Goal: Task Accomplishment & Management: Use online tool/utility

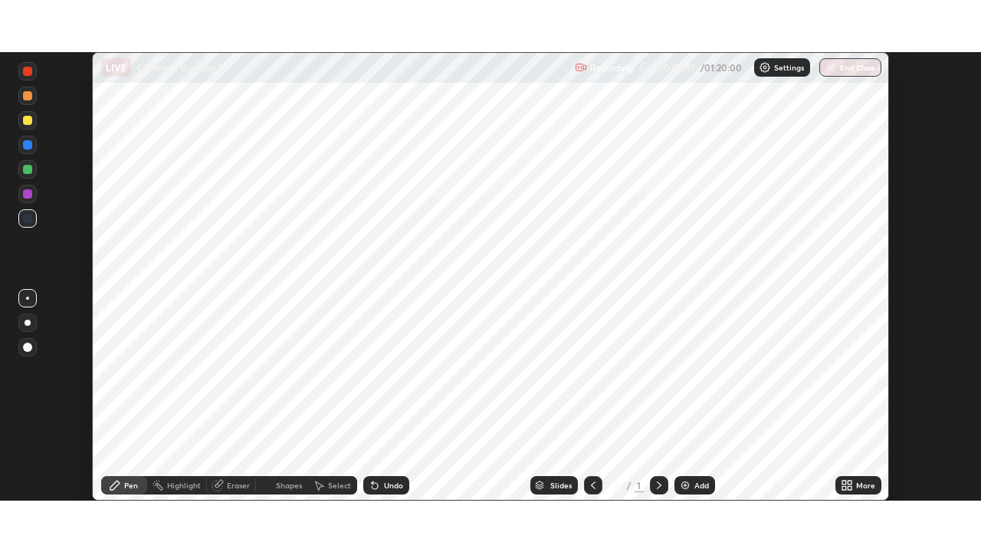
scroll to position [449, 981]
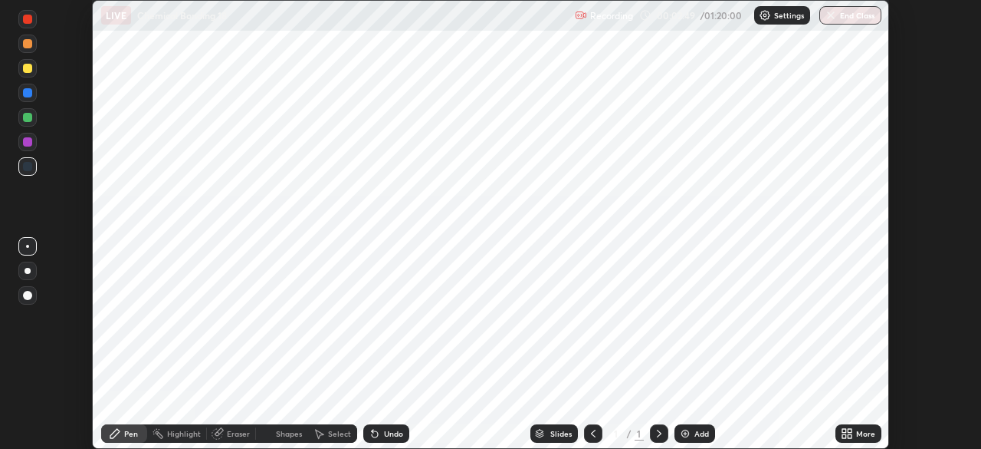
click at [844, 435] on icon at bounding box center [845, 436] width 4 height 4
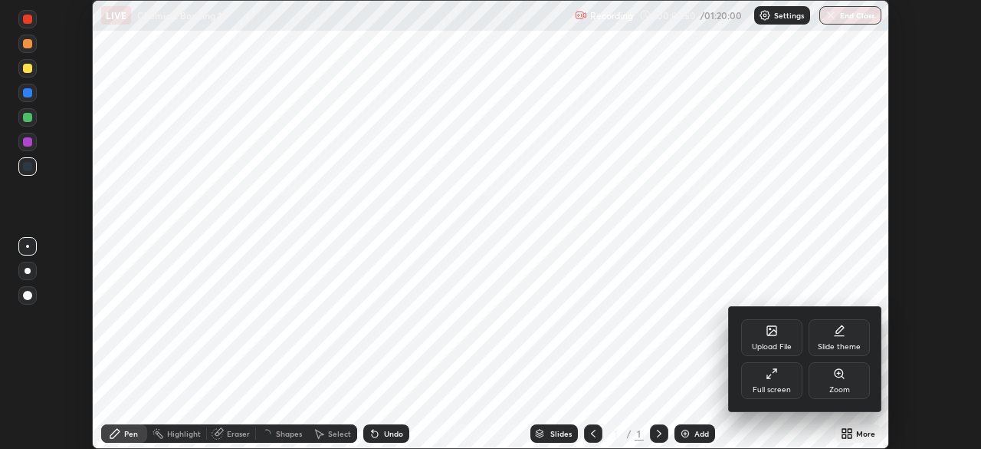
click at [773, 381] on div "Full screen" at bounding box center [771, 380] width 61 height 37
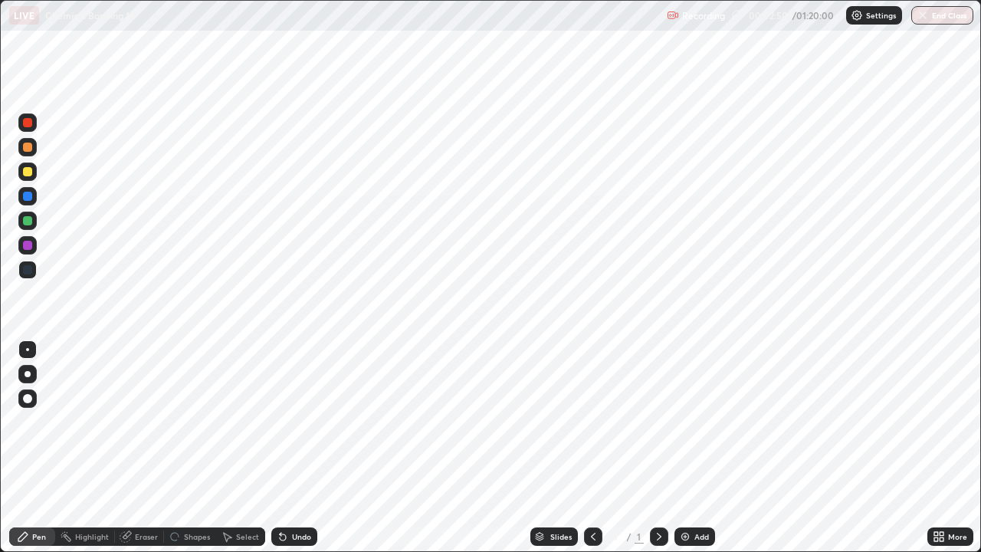
scroll to position [552, 981]
click at [683, 448] on img at bounding box center [685, 537] width 12 height 12
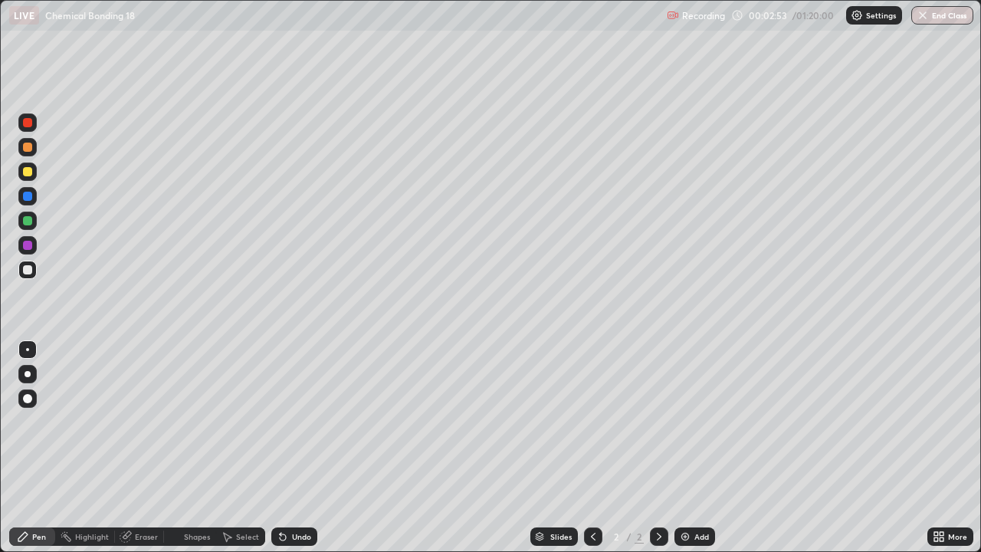
click at [36, 376] on div at bounding box center [27, 374] width 18 height 18
click at [27, 154] on div at bounding box center [27, 147] width 18 height 18
click at [24, 271] on div at bounding box center [27, 269] width 9 height 9
click at [27, 174] on div at bounding box center [27, 171] width 9 height 9
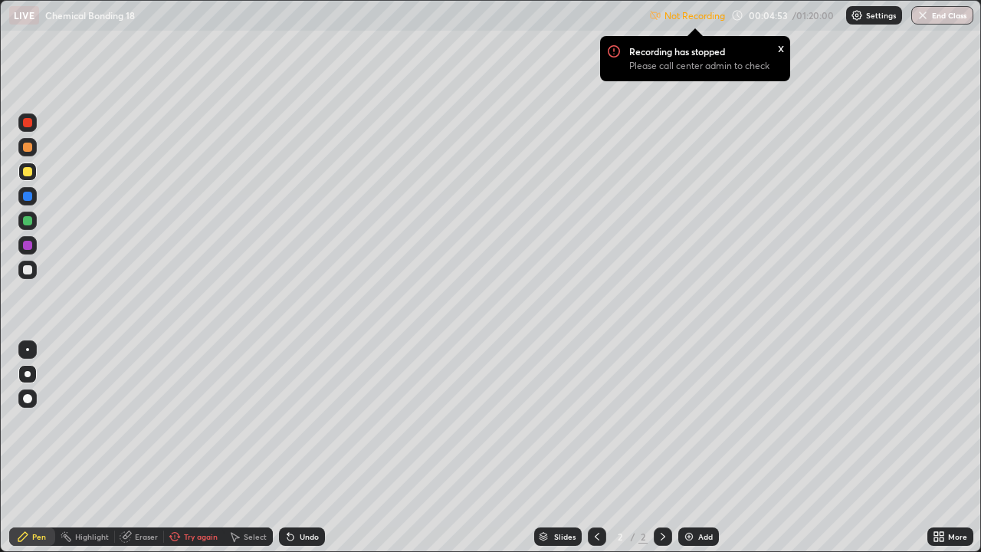
click at [869, 18] on p "Settings" at bounding box center [881, 16] width 30 height 8
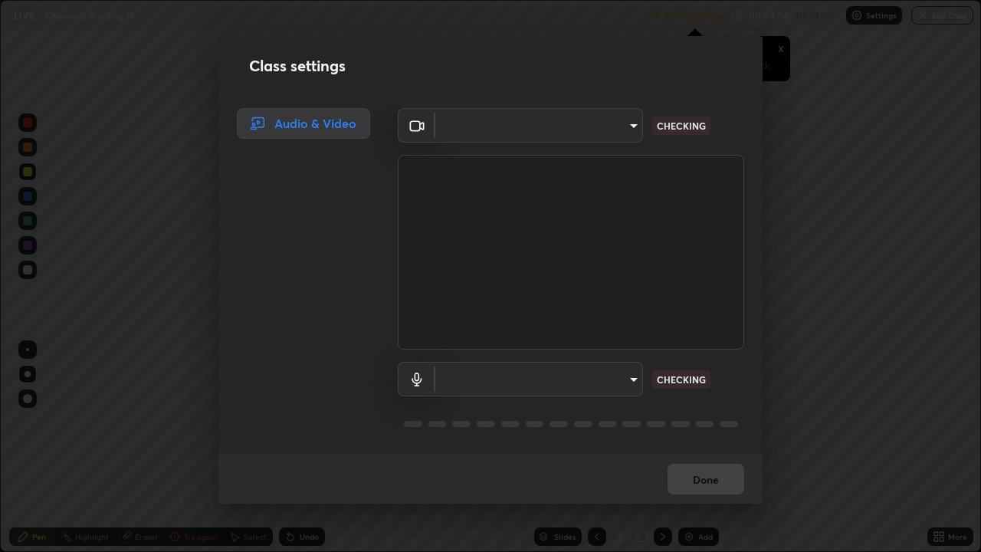
scroll to position [0, 0]
type input "b8f277cd8c291a0c7ed6159829793d80adb5f71bb500324d50d569f5a67401a8"
type input "default"
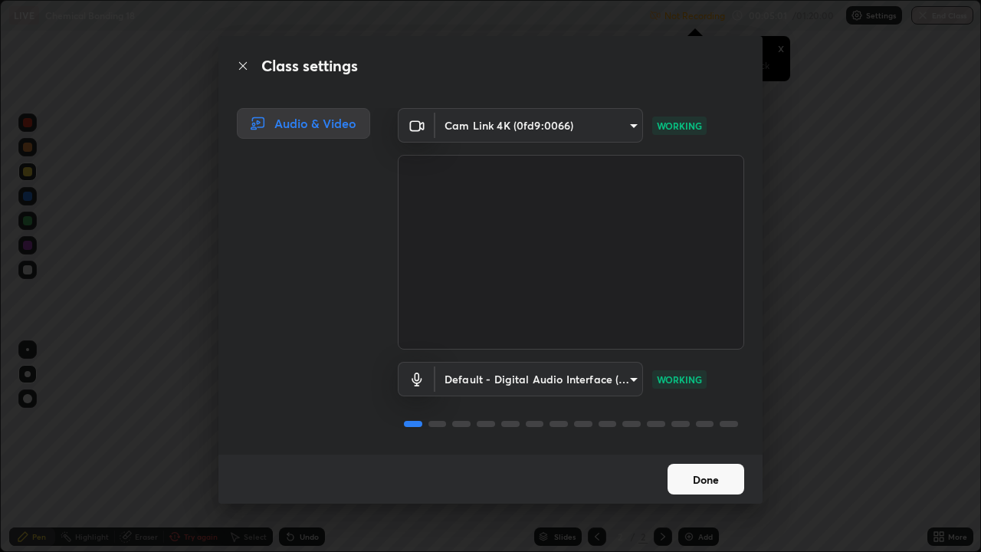
click at [698, 448] on button "Done" at bounding box center [706, 479] width 77 height 31
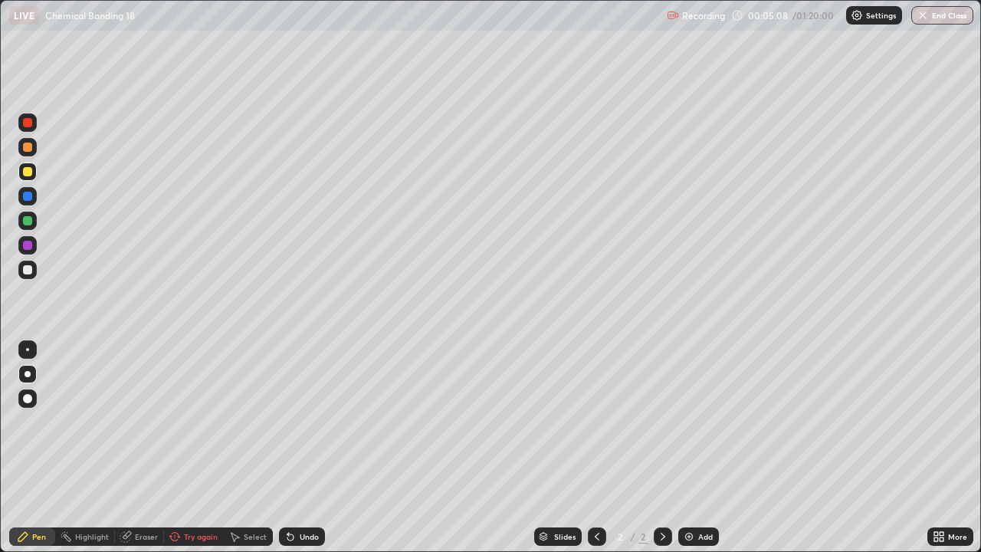
click at [31, 267] on div at bounding box center [27, 269] width 9 height 9
click at [300, 448] on div "Undo" at bounding box center [309, 537] width 19 height 8
click at [302, 448] on div "Undo" at bounding box center [309, 537] width 19 height 8
click at [307, 448] on div "Undo" at bounding box center [309, 537] width 19 height 8
click at [302, 448] on div "Undo" at bounding box center [309, 537] width 19 height 8
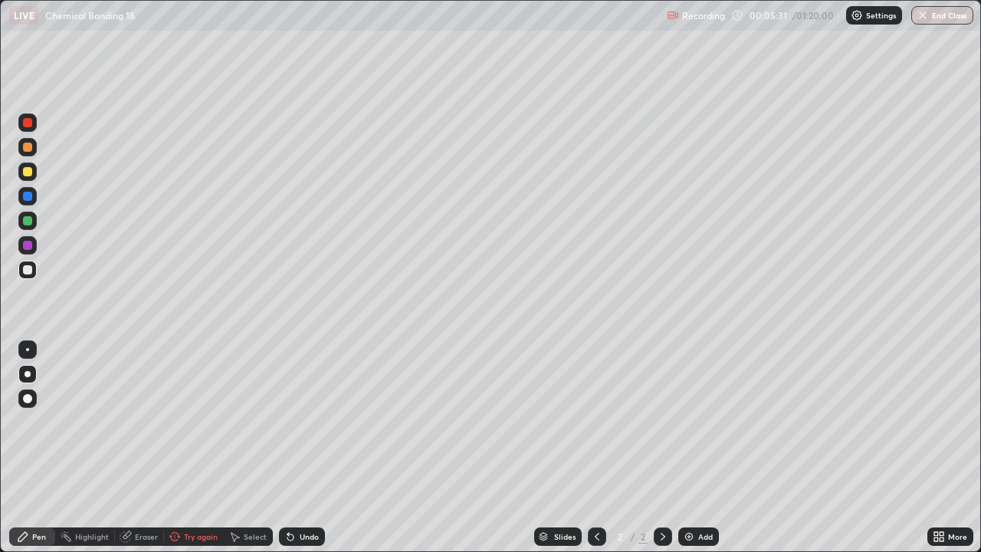
click at [304, 448] on div "Undo" at bounding box center [309, 537] width 19 height 8
click at [306, 448] on div "Undo" at bounding box center [309, 537] width 19 height 8
click at [309, 448] on div "Undo" at bounding box center [309, 537] width 19 height 8
click at [310, 448] on div "Undo" at bounding box center [309, 537] width 19 height 8
click at [309, 448] on div "Undo" at bounding box center [309, 537] width 19 height 8
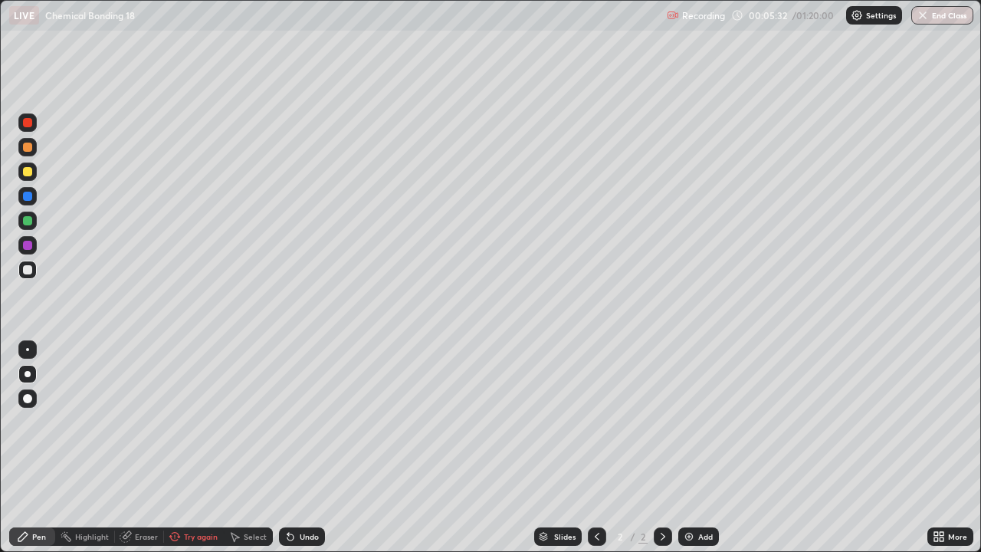
click at [310, 448] on div "Undo" at bounding box center [302, 536] width 46 height 18
click at [311, 448] on div "Undo" at bounding box center [302, 536] width 46 height 18
click at [312, 448] on div "Undo" at bounding box center [302, 536] width 46 height 18
click at [313, 448] on div "Undo" at bounding box center [302, 536] width 46 height 18
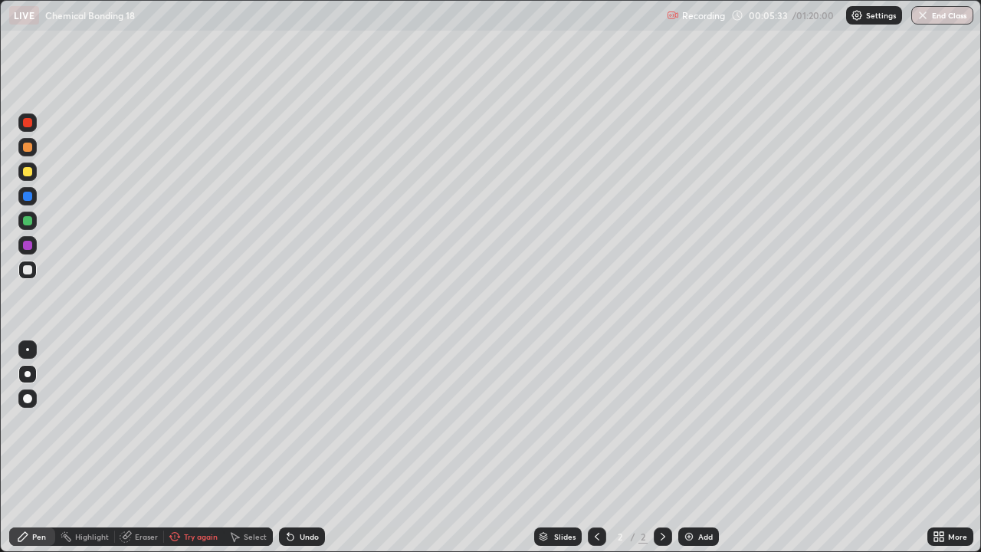
click at [314, 448] on div "Undo" at bounding box center [302, 536] width 46 height 18
click at [28, 130] on div at bounding box center [27, 122] width 18 height 18
click at [22, 228] on div at bounding box center [27, 221] width 18 height 18
click at [25, 225] on div at bounding box center [27, 220] width 9 height 9
click at [26, 245] on div at bounding box center [27, 245] width 9 height 9
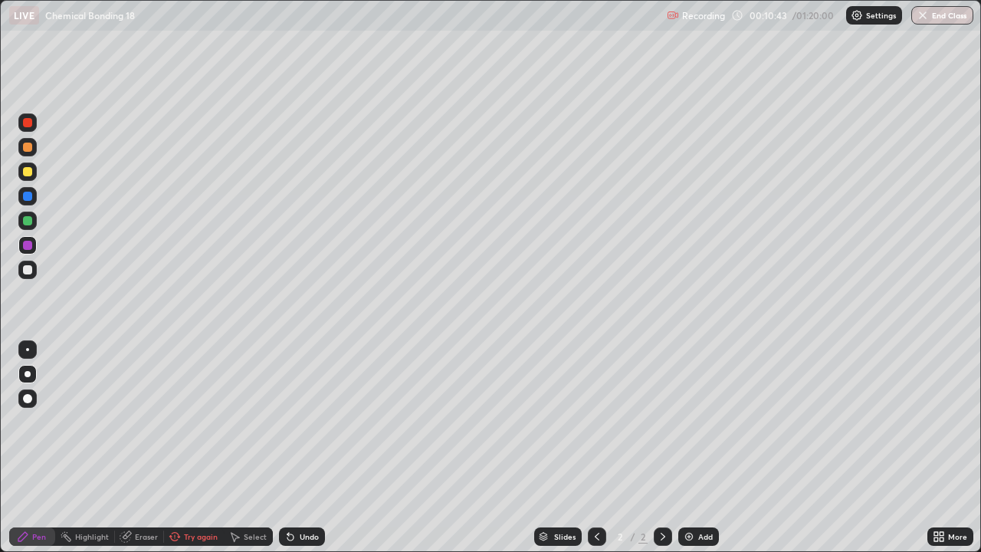
click at [692, 448] on img at bounding box center [689, 537] width 12 height 12
click at [26, 270] on div at bounding box center [27, 269] width 9 height 9
click at [147, 448] on div "Eraser" at bounding box center [146, 537] width 23 height 8
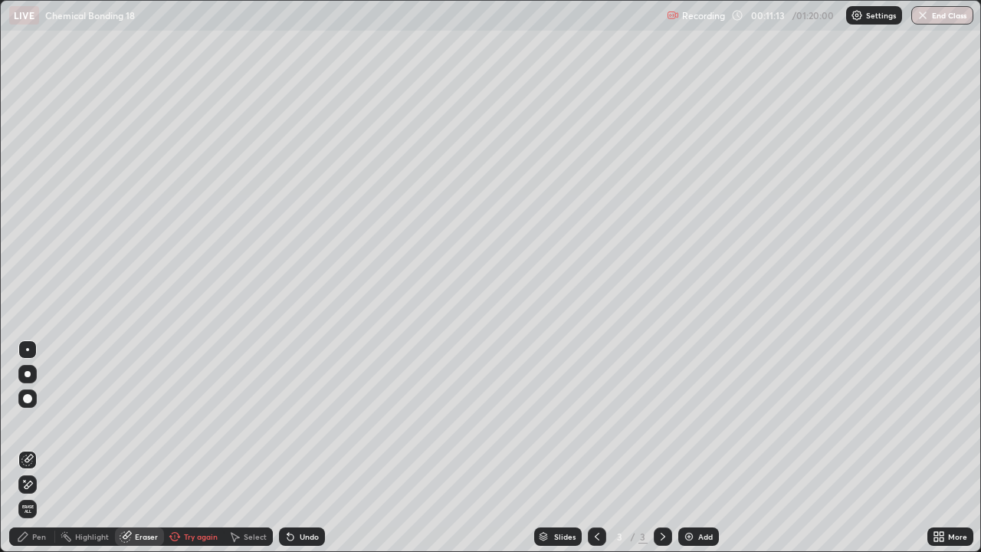
click at [39, 448] on div "Pen" at bounding box center [39, 537] width 14 height 8
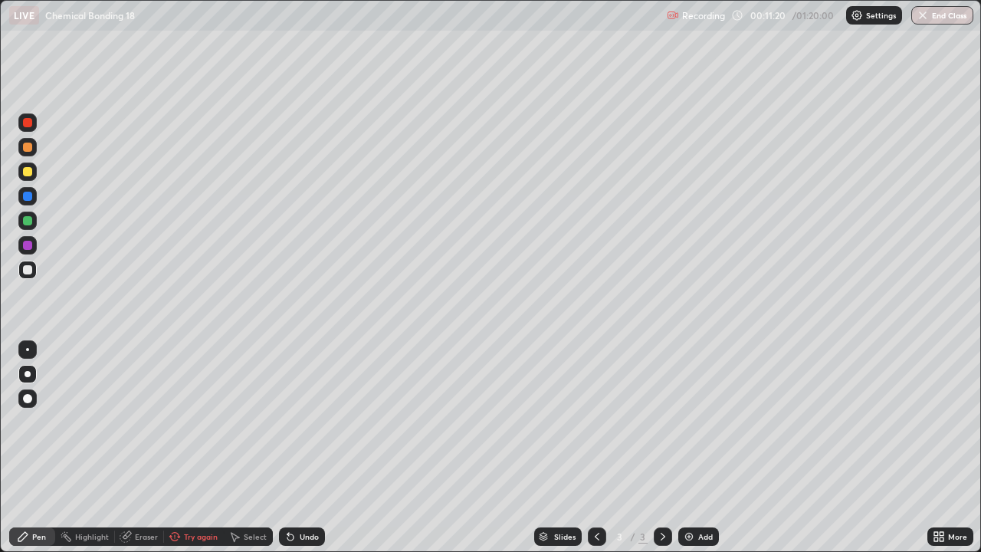
click at [28, 148] on div at bounding box center [27, 147] width 9 height 9
click at [30, 275] on div at bounding box center [27, 270] width 18 height 18
click at [28, 146] on div at bounding box center [27, 147] width 9 height 9
click at [595, 448] on icon at bounding box center [597, 537] width 12 height 12
click at [668, 448] on div at bounding box center [663, 536] width 18 height 18
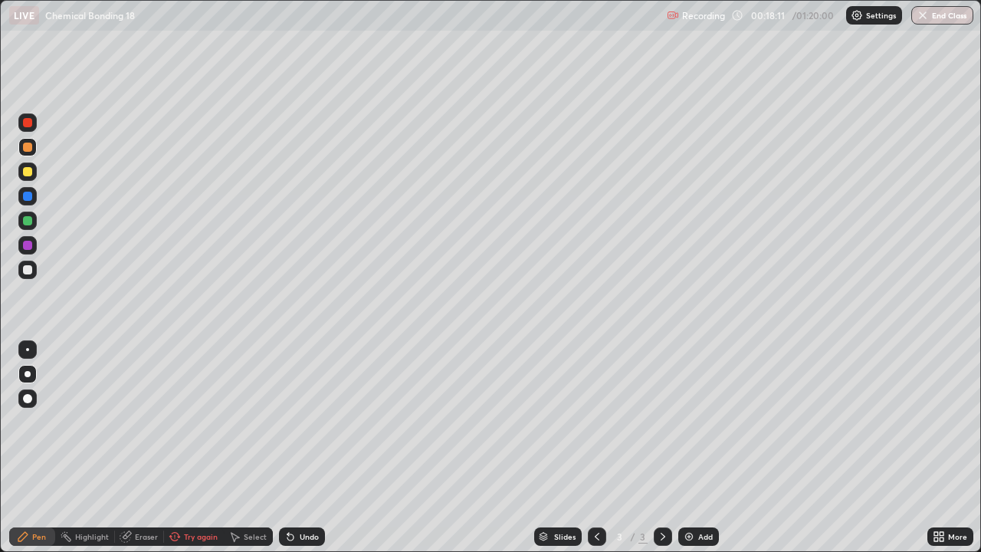
click at [684, 448] on img at bounding box center [689, 537] width 12 height 12
click at [198, 448] on div "Try again" at bounding box center [201, 537] width 34 height 8
click at [188, 448] on div "Shapes" at bounding box center [197, 537] width 26 height 8
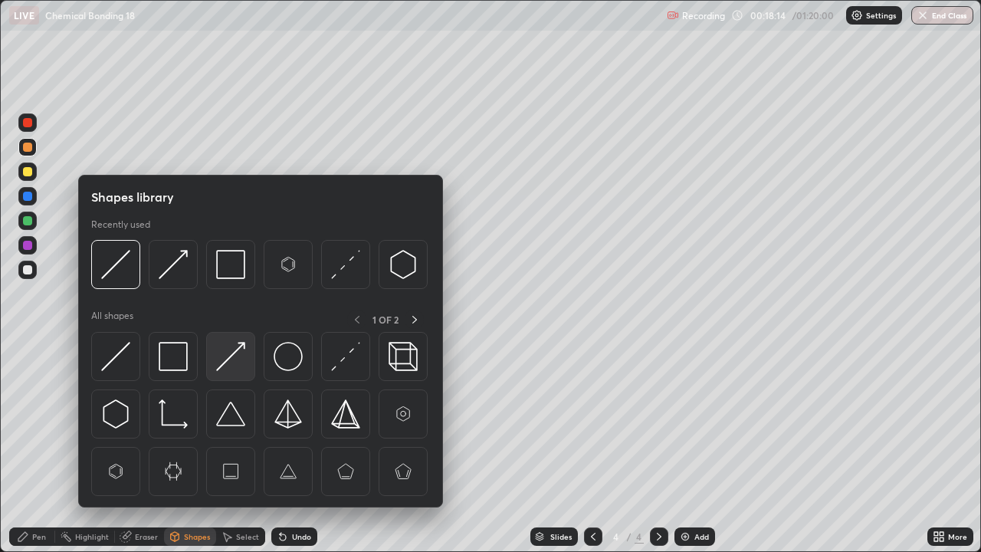
click at [239, 345] on img at bounding box center [230, 356] width 29 height 29
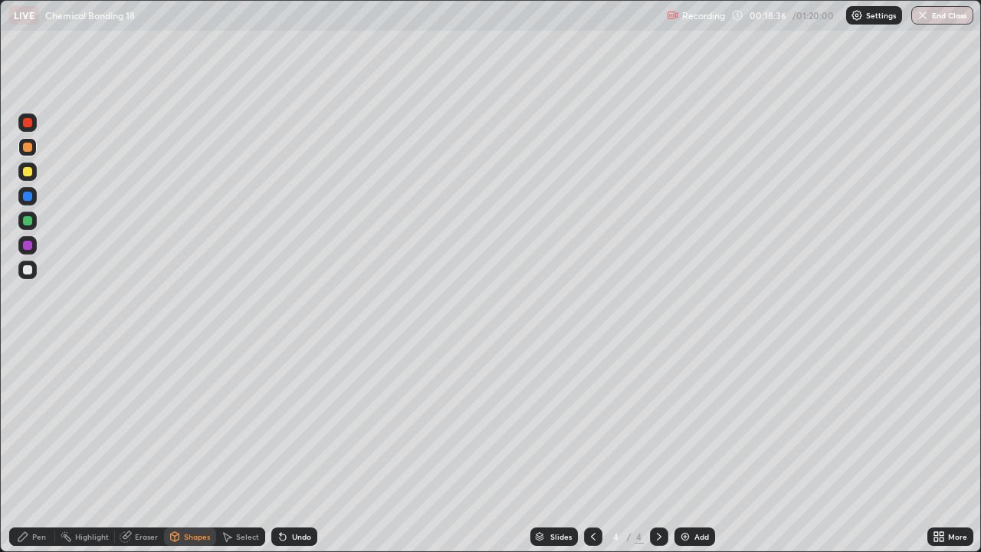
click at [35, 448] on div "Pen" at bounding box center [32, 536] width 46 height 18
click at [187, 448] on div "Shapes" at bounding box center [197, 537] width 26 height 8
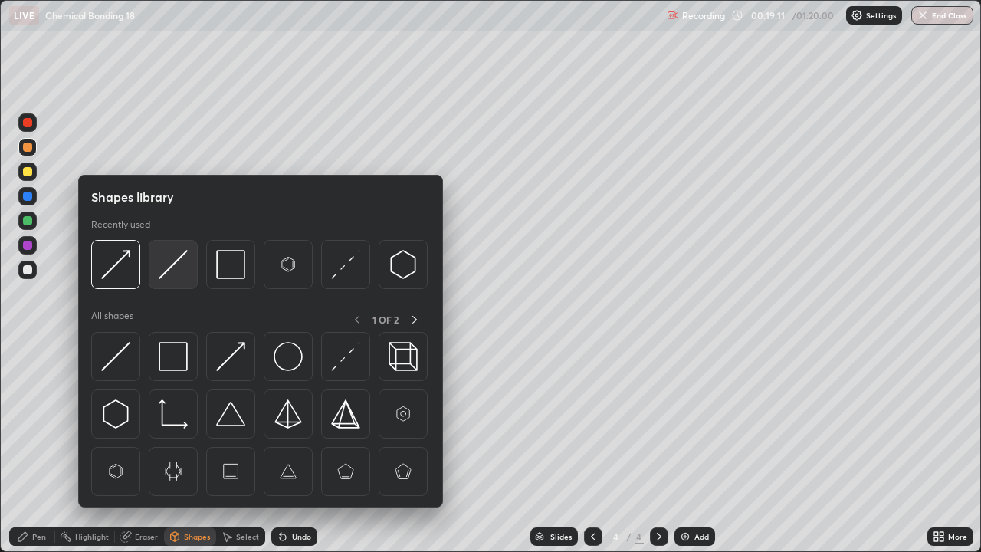
click at [186, 251] on img at bounding box center [173, 264] width 29 height 29
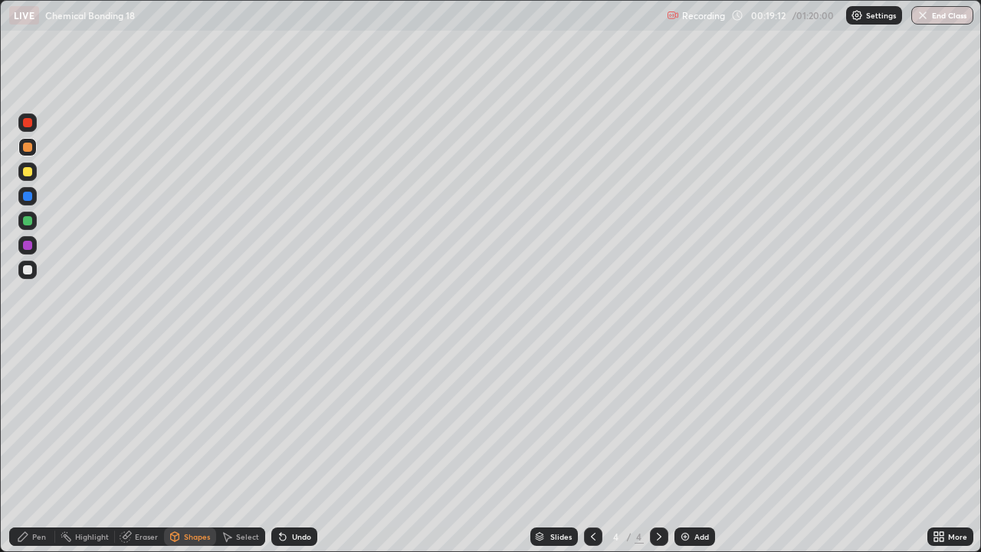
click at [25, 176] on div at bounding box center [27, 171] width 9 height 9
click at [36, 448] on div "Pen" at bounding box center [39, 537] width 14 height 8
click at [143, 448] on div "Eraser" at bounding box center [146, 537] width 23 height 8
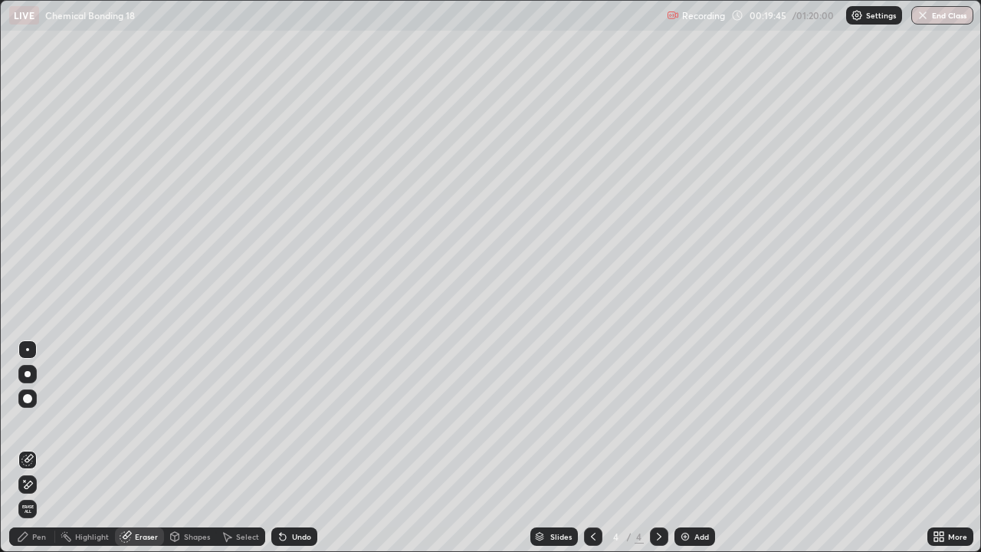
click at [184, 448] on div "Shapes" at bounding box center [197, 537] width 26 height 8
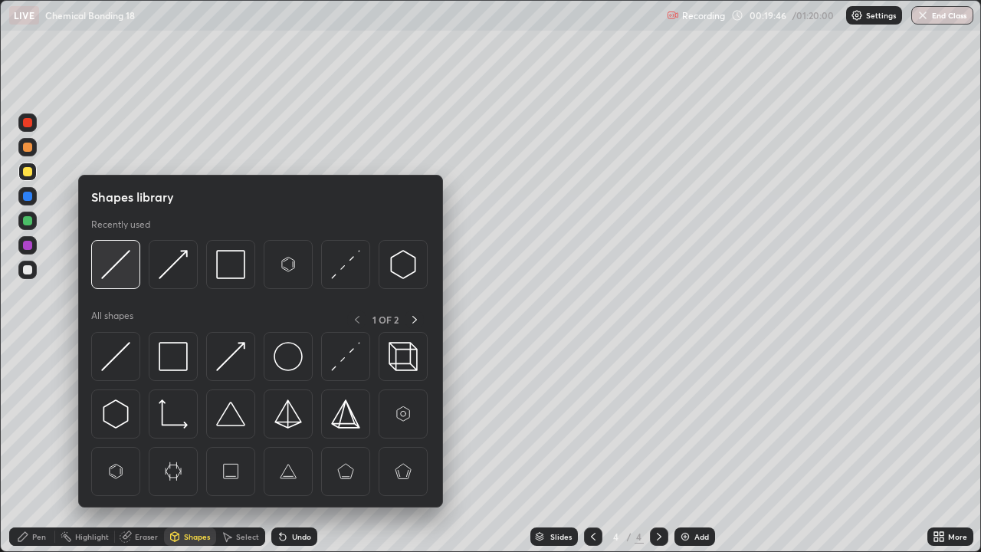
click at [111, 264] on img at bounding box center [115, 264] width 29 height 29
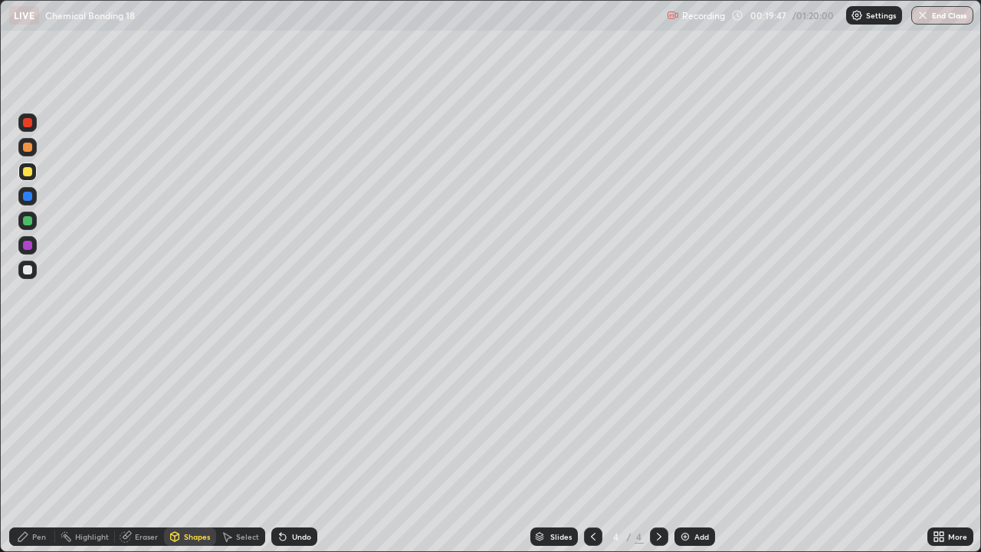
click at [38, 448] on div "Pen" at bounding box center [39, 537] width 14 height 8
click at [292, 448] on div "Undo" at bounding box center [301, 537] width 19 height 8
click at [295, 448] on div "Undo" at bounding box center [301, 537] width 19 height 8
click at [294, 448] on div "Undo" at bounding box center [301, 537] width 19 height 8
click at [23, 272] on div at bounding box center [27, 269] width 9 height 9
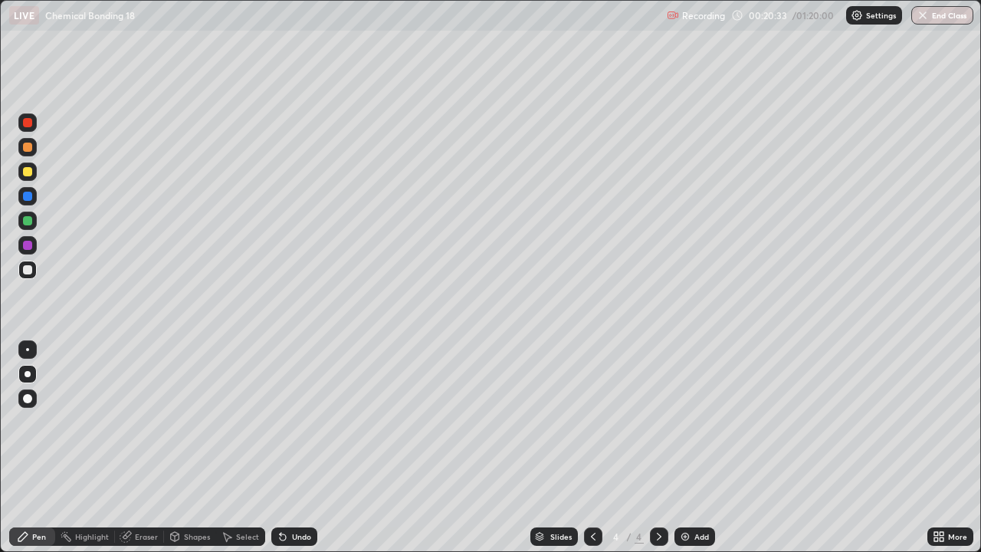
click at [587, 448] on icon at bounding box center [593, 537] width 12 height 12
click at [657, 448] on icon at bounding box center [659, 537] width 5 height 8
click at [688, 448] on img at bounding box center [685, 537] width 12 height 12
click at [28, 147] on div at bounding box center [27, 147] width 9 height 9
click at [31, 272] on div at bounding box center [27, 269] width 9 height 9
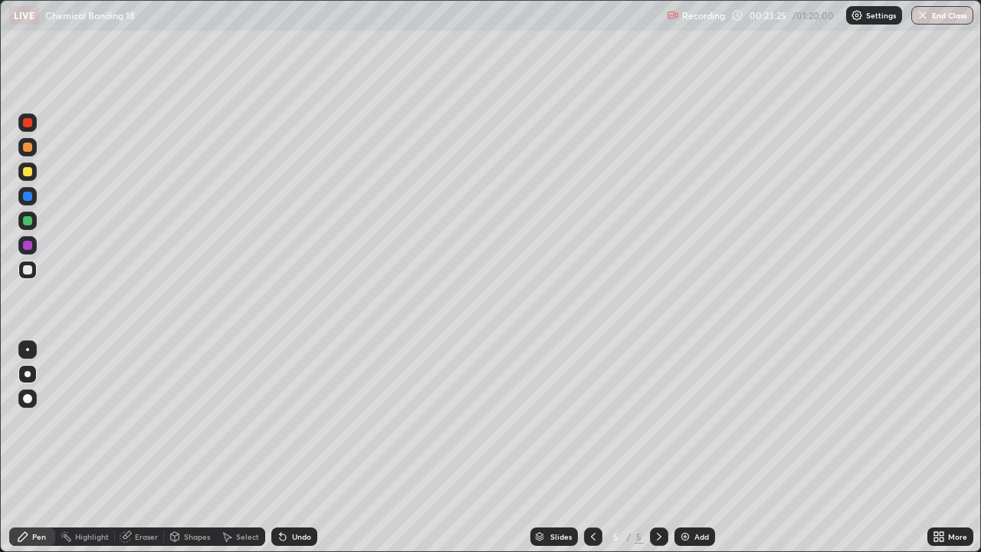
click at [28, 169] on div at bounding box center [27, 171] width 9 height 9
click at [30, 223] on div at bounding box center [27, 220] width 9 height 9
click at [27, 178] on div at bounding box center [27, 172] width 18 height 18
click at [25, 247] on div at bounding box center [27, 245] width 9 height 9
click at [675, 448] on div "Slides 5 / 5 Add" at bounding box center [622, 536] width 610 height 31
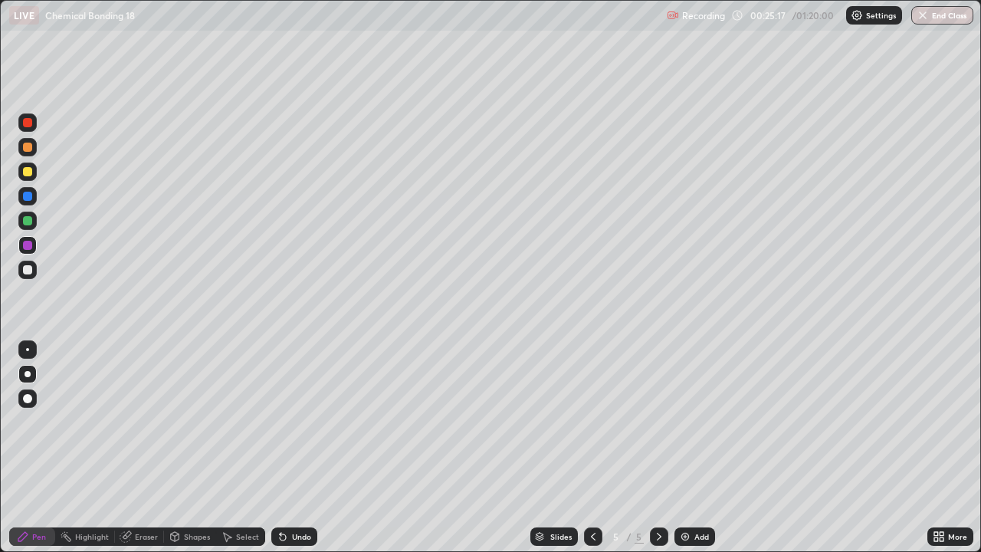
click at [690, 448] on div "Add" at bounding box center [695, 536] width 41 height 18
click at [29, 144] on div at bounding box center [27, 147] width 9 height 9
click at [31, 271] on div at bounding box center [27, 269] width 9 height 9
click at [27, 173] on div at bounding box center [27, 171] width 9 height 9
click at [33, 268] on div at bounding box center [27, 270] width 18 height 18
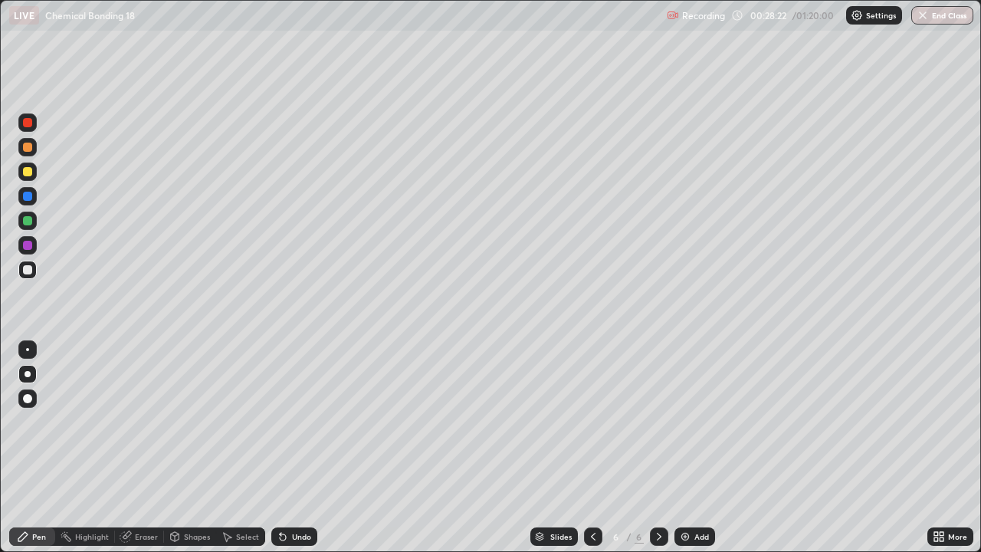
click at [23, 149] on div at bounding box center [27, 147] width 9 height 9
click at [684, 448] on img at bounding box center [685, 537] width 12 height 12
click at [28, 271] on div at bounding box center [27, 269] width 9 height 9
click at [292, 448] on div "Undo" at bounding box center [294, 536] width 46 height 18
click at [293, 448] on div "Undo" at bounding box center [301, 537] width 19 height 8
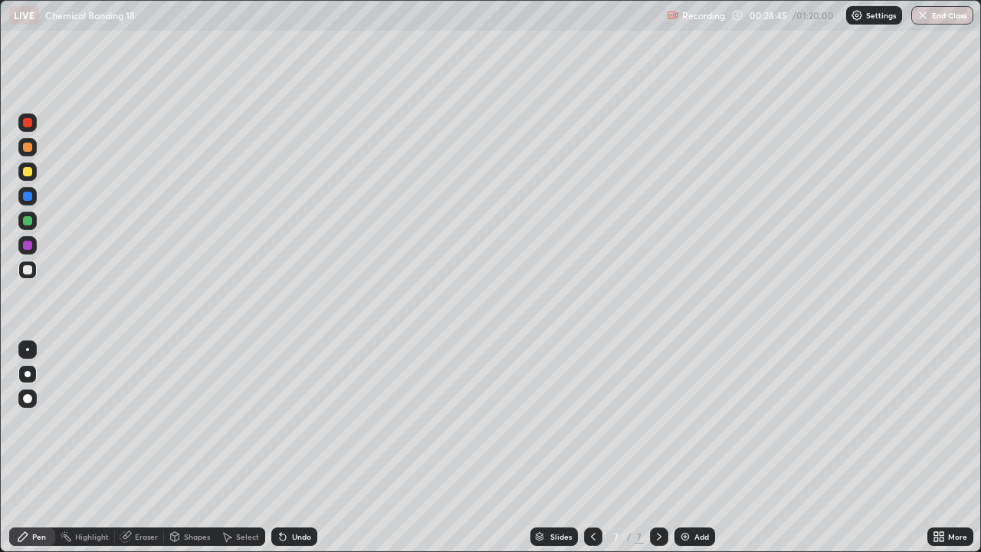
click at [302, 448] on div "Undo" at bounding box center [294, 536] width 46 height 18
click at [310, 448] on div "Undo" at bounding box center [294, 536] width 46 height 18
click at [28, 146] on div at bounding box center [27, 147] width 9 height 9
click at [29, 270] on div at bounding box center [27, 269] width 9 height 9
click at [27, 221] on div at bounding box center [27, 220] width 9 height 9
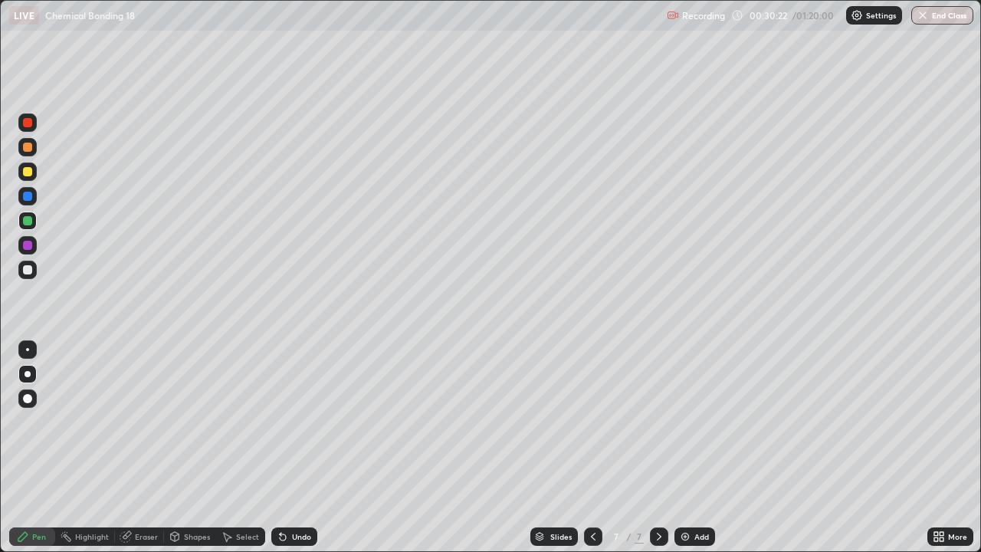
click at [28, 268] on div at bounding box center [27, 269] width 9 height 9
click at [28, 180] on div at bounding box center [27, 172] width 18 height 18
click at [32, 204] on div at bounding box center [27, 196] width 18 height 18
click at [31, 171] on div at bounding box center [27, 171] width 9 height 9
click at [21, 275] on div at bounding box center [27, 270] width 18 height 18
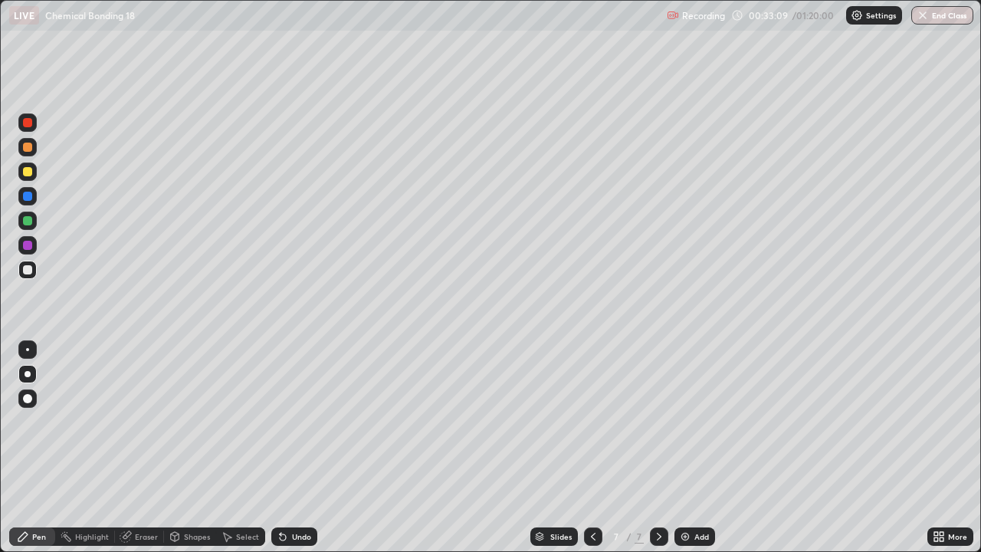
click at [28, 171] on div at bounding box center [27, 171] width 9 height 9
click at [292, 448] on div "Undo" at bounding box center [301, 537] width 19 height 8
click at [288, 448] on div "Undo" at bounding box center [294, 536] width 46 height 18
click at [292, 448] on div "Undo" at bounding box center [301, 537] width 19 height 8
click at [289, 448] on div "Undo" at bounding box center [294, 536] width 46 height 18
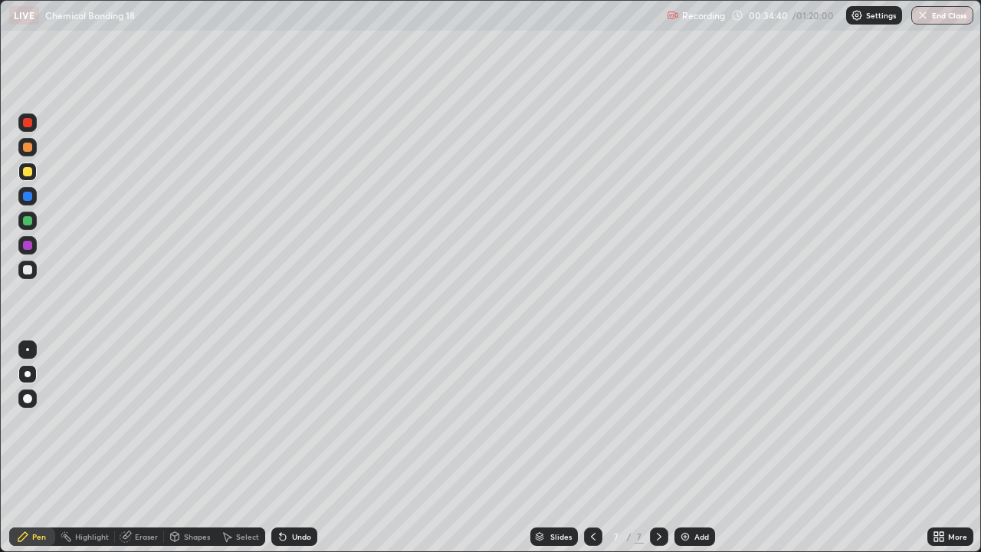
click at [30, 272] on div at bounding box center [27, 269] width 9 height 9
click at [688, 448] on img at bounding box center [685, 537] width 12 height 12
click at [26, 147] on div at bounding box center [27, 147] width 9 height 9
click at [27, 268] on div at bounding box center [27, 269] width 9 height 9
click at [144, 448] on div "Eraser" at bounding box center [146, 537] width 23 height 8
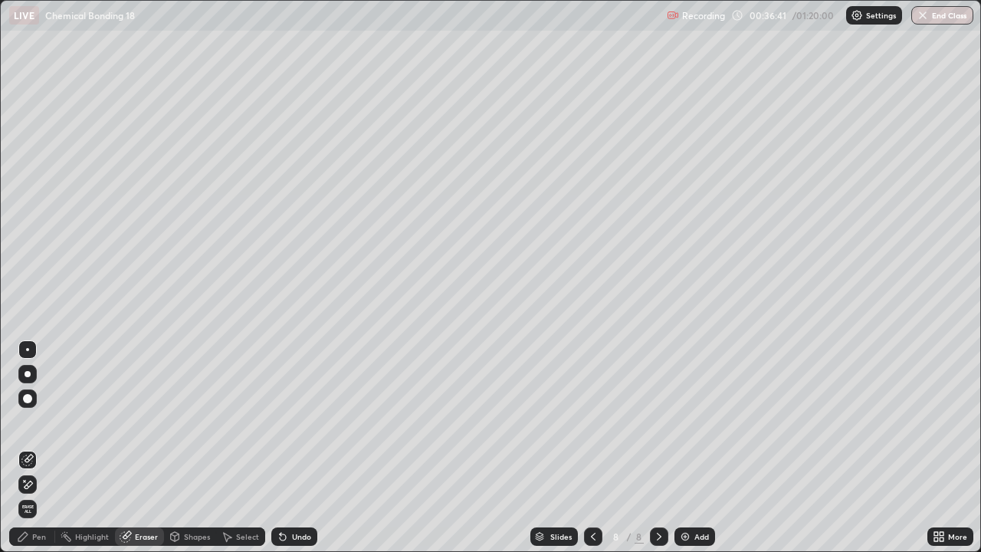
click at [39, 448] on div "Pen" at bounding box center [32, 536] width 46 height 18
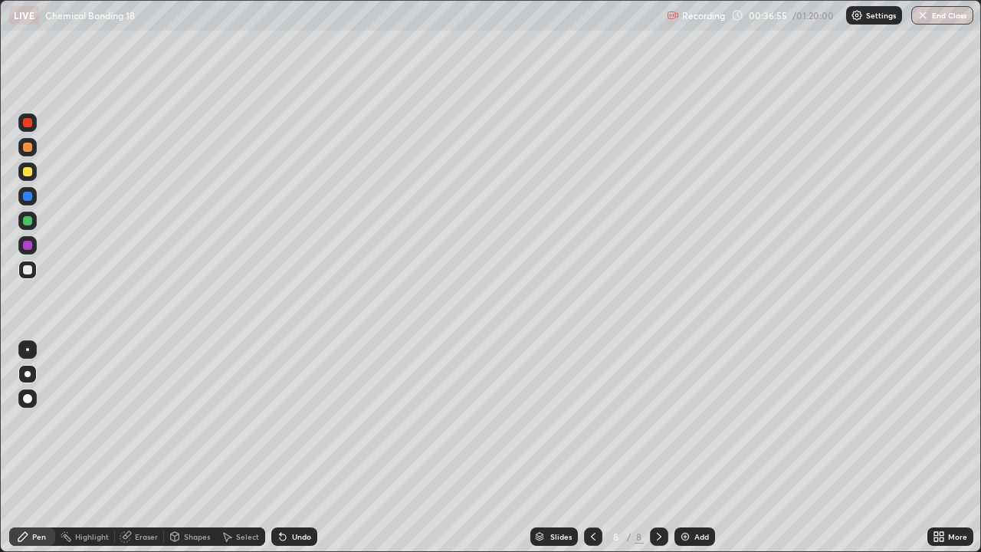
click at [159, 448] on div "Eraser" at bounding box center [139, 536] width 49 height 18
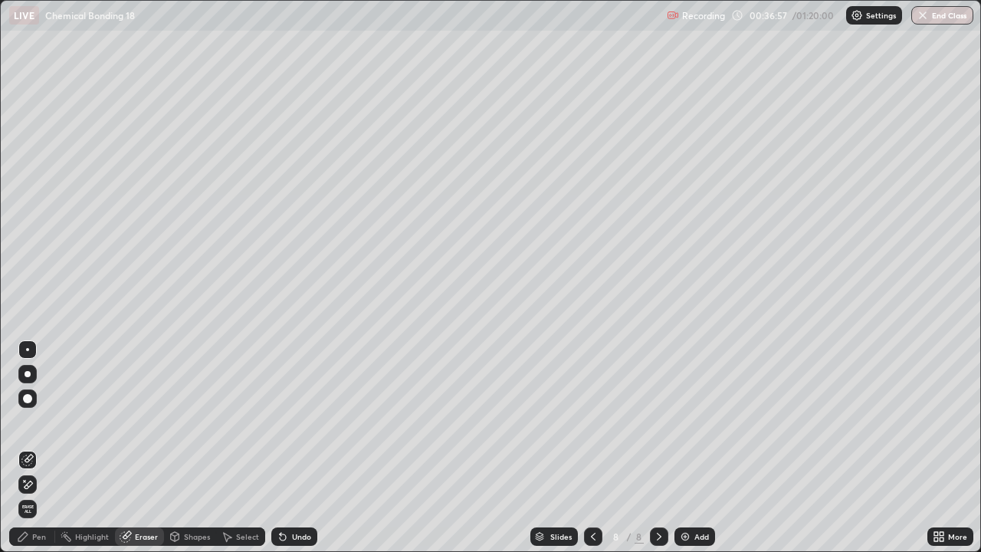
click at [43, 448] on div "Pen" at bounding box center [39, 537] width 14 height 8
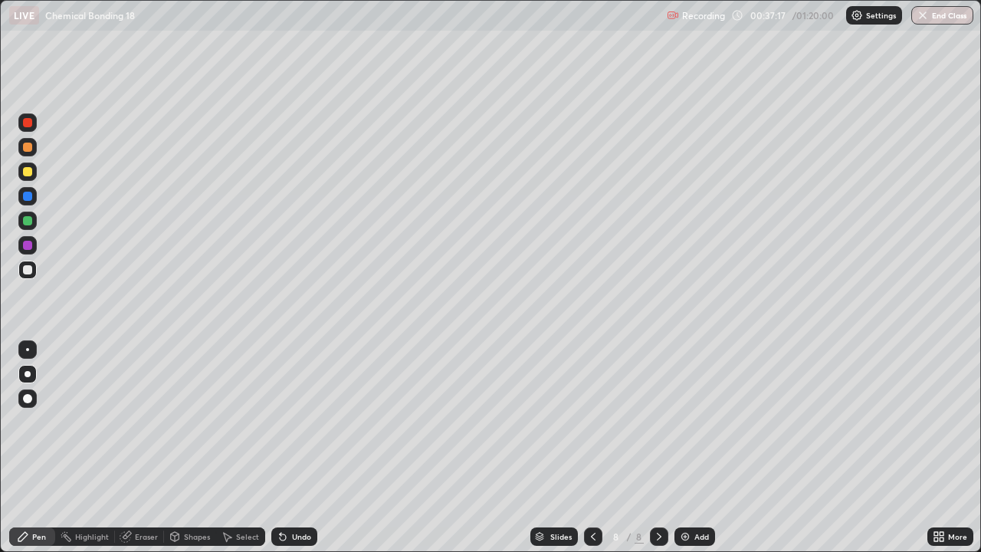
click at [25, 175] on div at bounding box center [27, 171] width 9 height 9
click at [28, 271] on div at bounding box center [27, 269] width 9 height 9
click at [28, 171] on div at bounding box center [27, 171] width 9 height 9
click at [591, 448] on icon at bounding box center [593, 537] width 12 height 12
click at [659, 448] on icon at bounding box center [659, 537] width 12 height 12
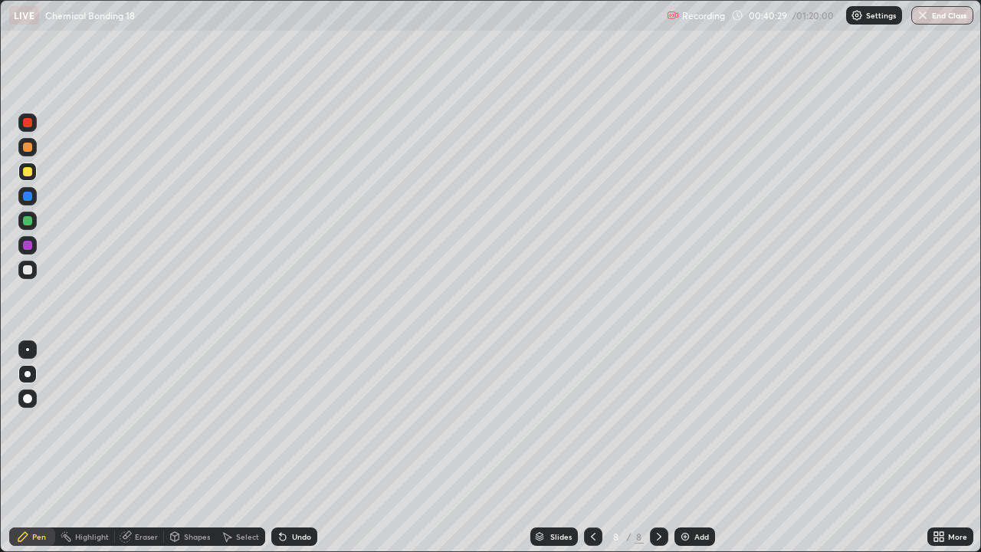
click at [665, 448] on div at bounding box center [659, 536] width 18 height 18
click at [666, 448] on div at bounding box center [659, 536] width 18 height 18
click at [667, 448] on div at bounding box center [659, 536] width 18 height 18
click at [683, 448] on img at bounding box center [685, 537] width 12 height 12
click at [27, 149] on div at bounding box center [27, 147] width 9 height 9
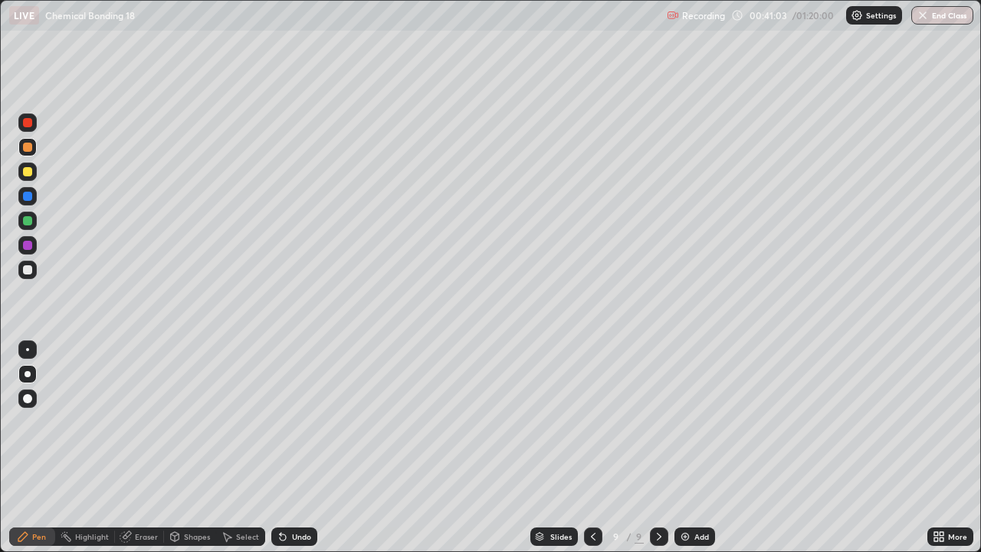
click at [31, 271] on div at bounding box center [27, 269] width 9 height 9
click at [292, 448] on div "Undo" at bounding box center [301, 537] width 19 height 8
click at [293, 448] on div "Undo" at bounding box center [301, 537] width 19 height 8
click at [297, 448] on div "Undo" at bounding box center [294, 536] width 46 height 18
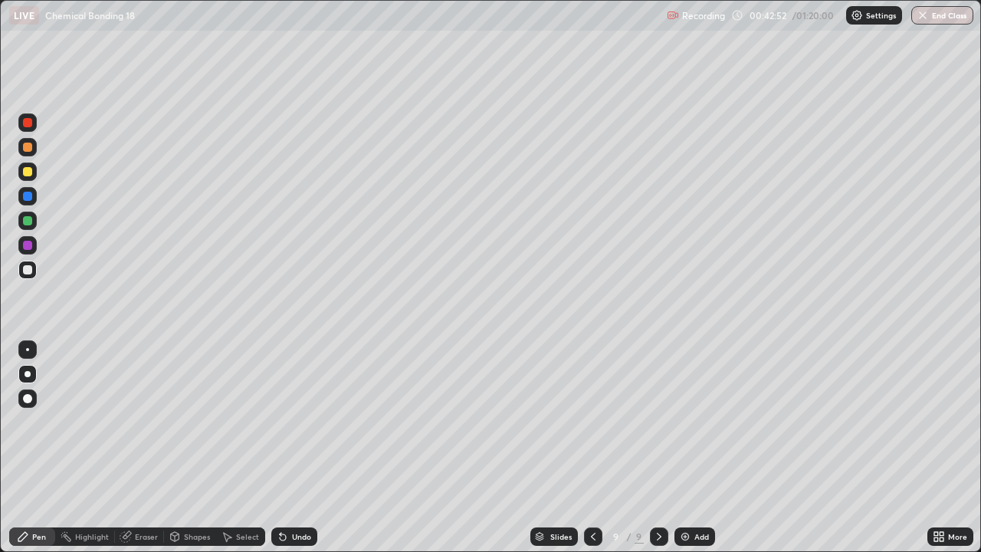
click at [299, 448] on div "Undo" at bounding box center [294, 536] width 46 height 18
click at [295, 448] on div "Undo" at bounding box center [301, 537] width 19 height 8
click at [294, 448] on div "Undo" at bounding box center [301, 537] width 19 height 8
click at [38, 448] on div "Pen" at bounding box center [39, 537] width 14 height 8
click at [29, 153] on div at bounding box center [27, 147] width 18 height 18
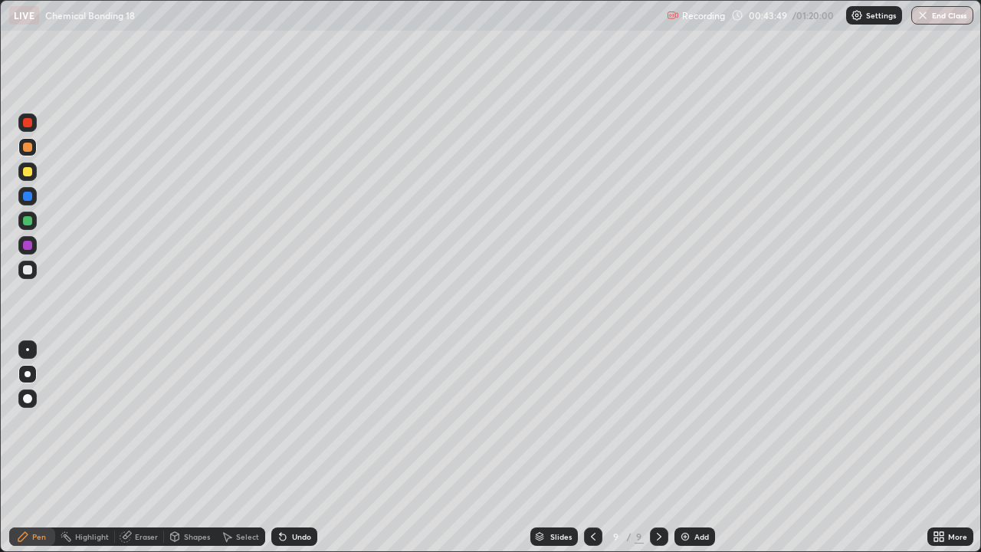
click at [33, 170] on div at bounding box center [27, 172] width 18 height 18
click at [688, 448] on img at bounding box center [685, 537] width 12 height 12
click at [284, 448] on icon at bounding box center [283, 537] width 12 height 12
click at [27, 266] on div at bounding box center [27, 269] width 9 height 9
click at [22, 179] on div at bounding box center [27, 172] width 18 height 18
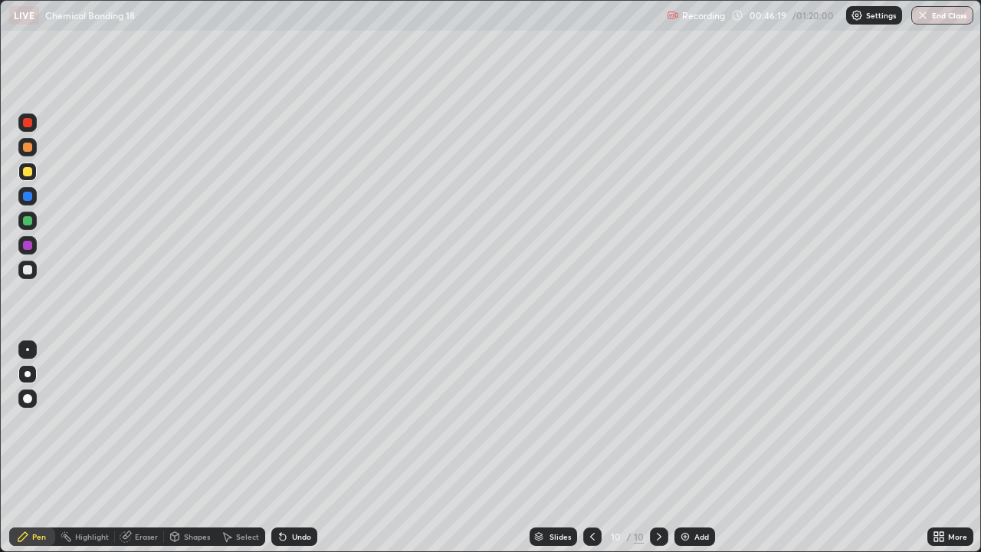
click at [26, 248] on div at bounding box center [27, 245] width 9 height 9
click at [28, 268] on div at bounding box center [27, 269] width 9 height 9
click at [30, 177] on div at bounding box center [27, 172] width 18 height 18
click at [31, 203] on div at bounding box center [27, 196] width 18 height 18
click at [670, 81] on button "Undo" at bounding box center [687, 88] width 44 height 18
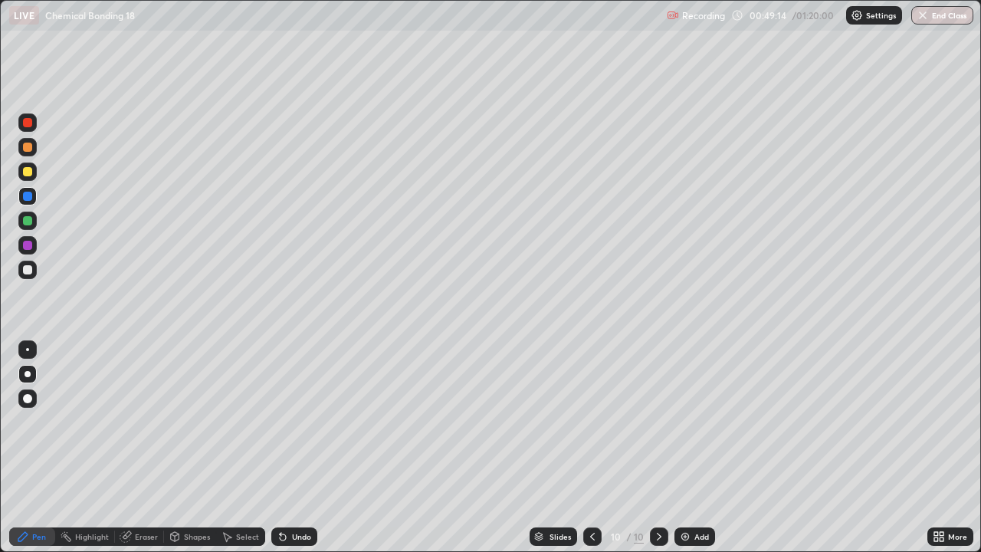
click at [686, 448] on img at bounding box center [685, 537] width 12 height 12
click at [25, 143] on div at bounding box center [27, 147] width 9 height 9
click at [27, 270] on div at bounding box center [27, 269] width 9 height 9
click at [27, 177] on div at bounding box center [27, 172] width 18 height 18
click at [140, 448] on div "Eraser" at bounding box center [146, 537] width 23 height 8
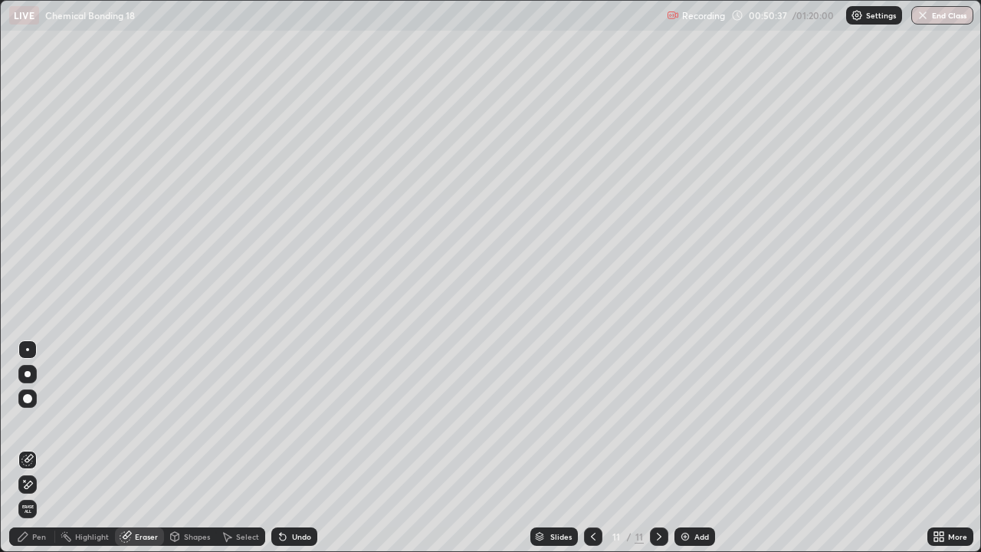
click at [36, 448] on div "Pen" at bounding box center [39, 537] width 14 height 8
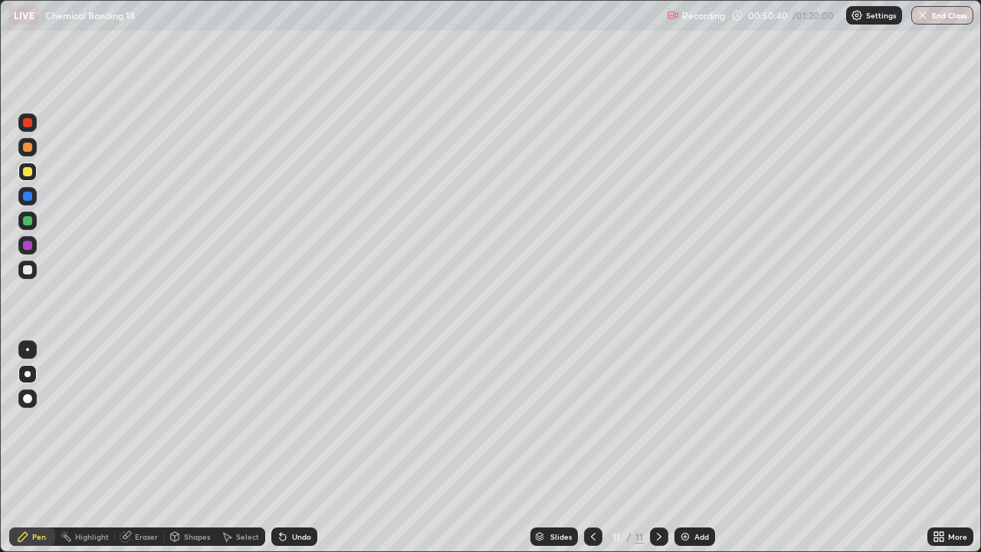
click at [34, 269] on div at bounding box center [27, 270] width 18 height 18
click at [679, 448] on div "Add" at bounding box center [695, 536] width 41 height 18
click at [24, 143] on div at bounding box center [27, 147] width 9 height 9
click at [33, 276] on div at bounding box center [27, 270] width 18 height 18
click at [28, 222] on div at bounding box center [27, 220] width 9 height 9
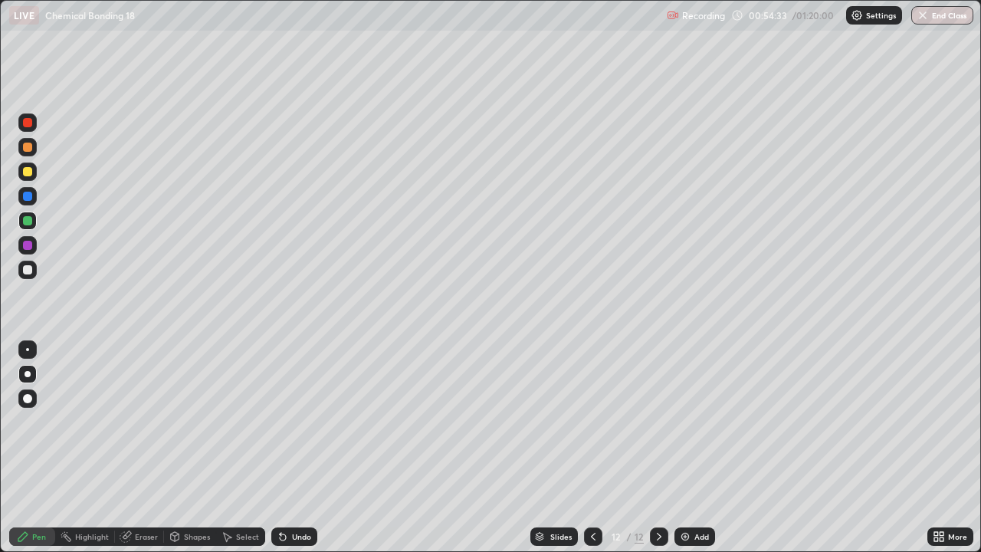
click at [136, 448] on div "Eraser" at bounding box center [146, 537] width 23 height 8
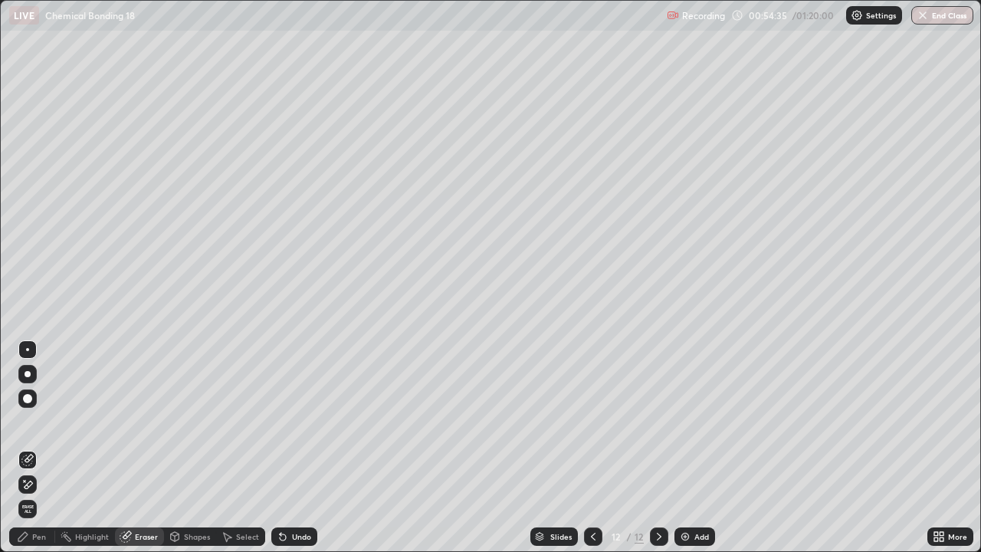
click at [38, 448] on div "Pen" at bounding box center [39, 537] width 14 height 8
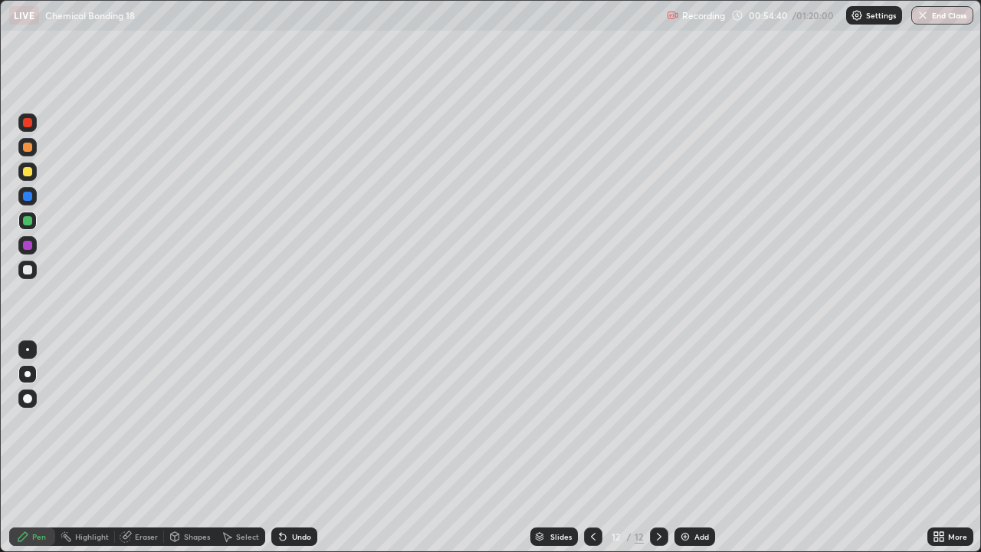
click at [137, 448] on div "Eraser" at bounding box center [146, 537] width 23 height 8
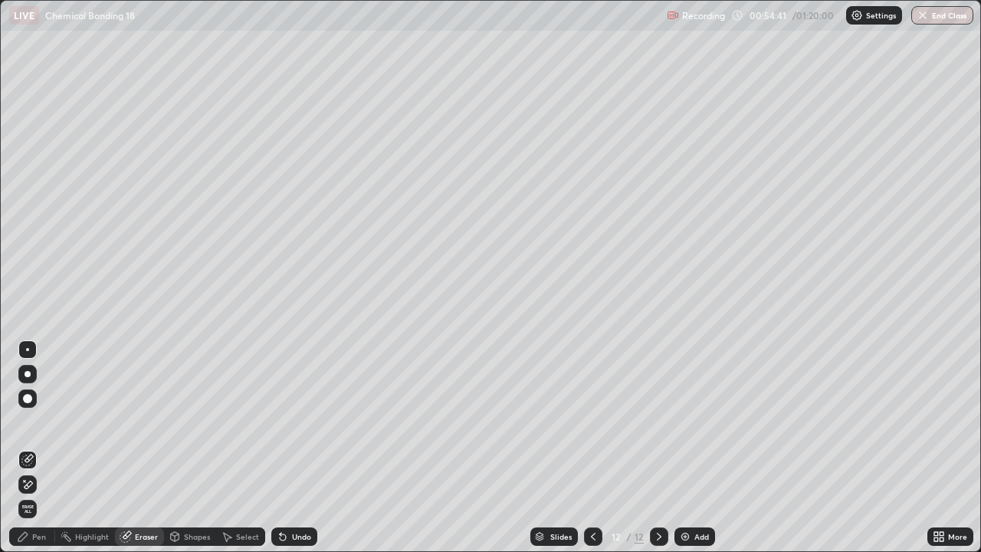
click at [38, 448] on div "Pen" at bounding box center [39, 537] width 14 height 8
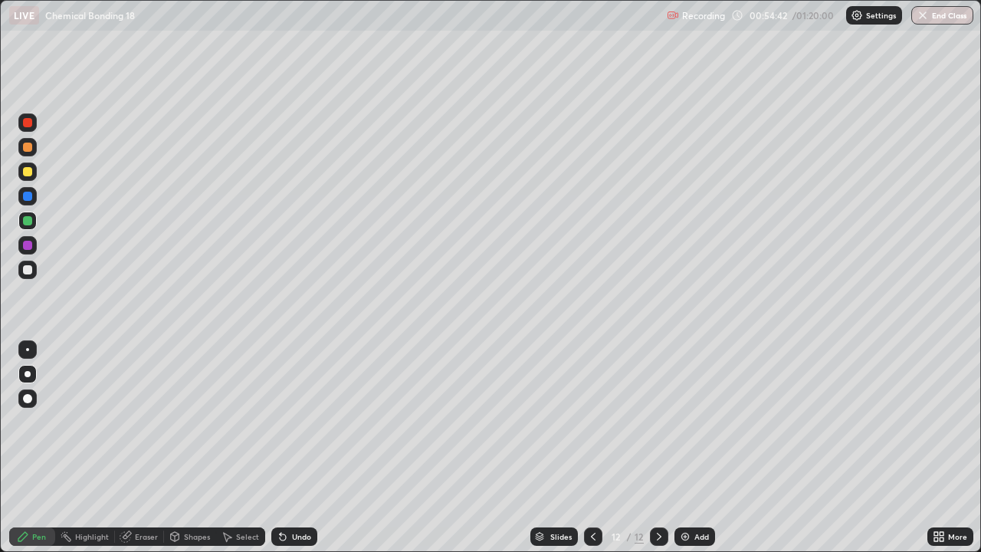
click at [28, 246] on div at bounding box center [27, 245] width 9 height 9
click at [31, 267] on div at bounding box center [27, 269] width 9 height 9
click at [29, 171] on div at bounding box center [27, 171] width 9 height 9
click at [151, 448] on div "Eraser" at bounding box center [146, 537] width 23 height 8
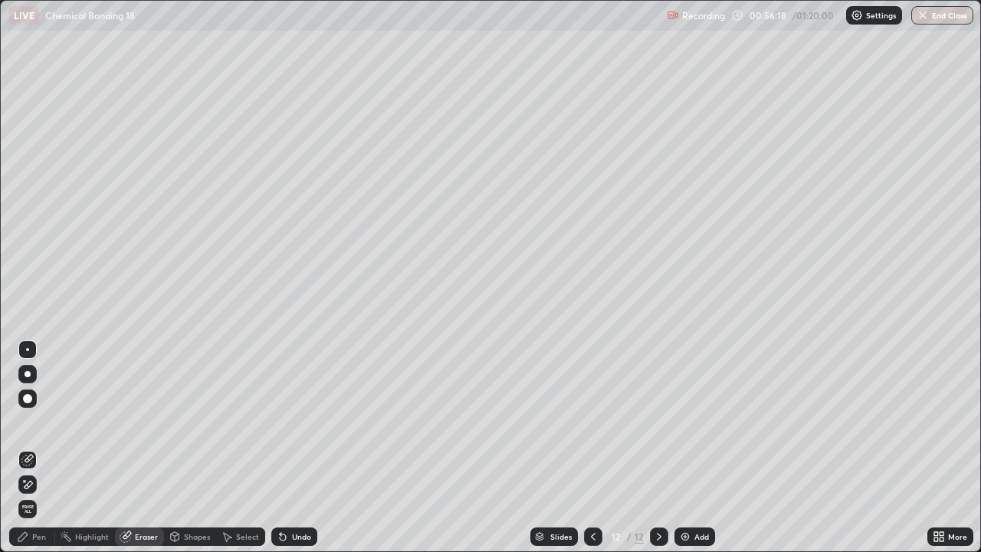
click at [42, 448] on div "Pen" at bounding box center [39, 537] width 14 height 8
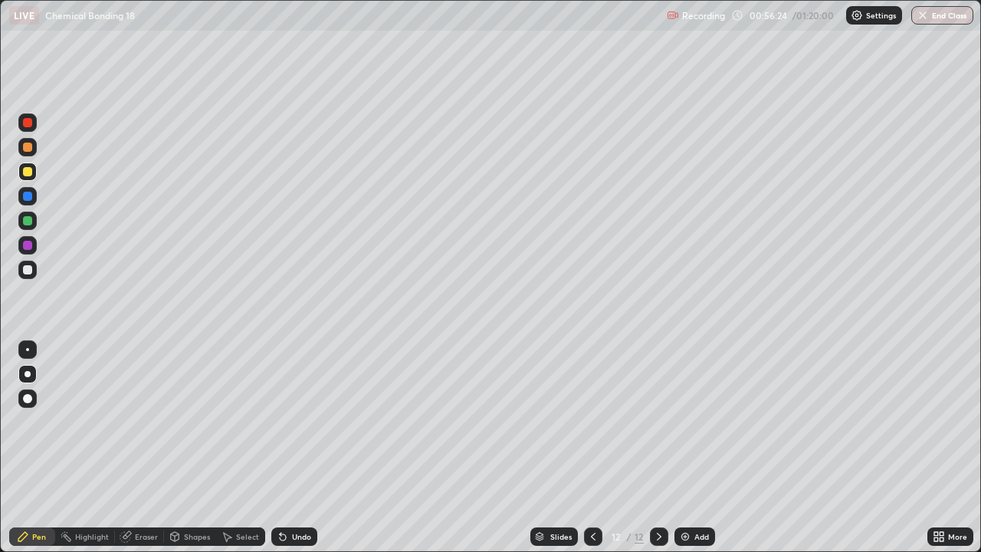
click at [30, 221] on div at bounding box center [27, 220] width 9 height 9
click at [298, 448] on div "Undo" at bounding box center [301, 537] width 19 height 8
click at [311, 448] on div "Undo" at bounding box center [294, 536] width 46 height 18
click at [28, 246] on div at bounding box center [27, 245] width 9 height 9
click at [33, 226] on div at bounding box center [27, 221] width 18 height 18
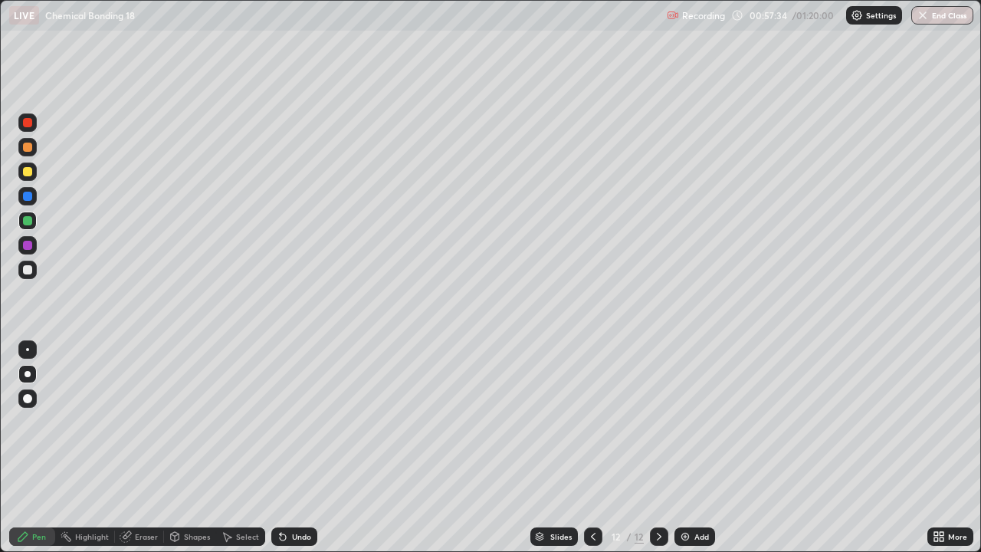
click at [31, 193] on div at bounding box center [27, 196] width 9 height 9
click at [27, 271] on div at bounding box center [27, 269] width 9 height 9
click at [687, 448] on img at bounding box center [685, 537] width 12 height 12
click at [25, 171] on div at bounding box center [27, 171] width 9 height 9
click at [25, 268] on div at bounding box center [27, 269] width 9 height 9
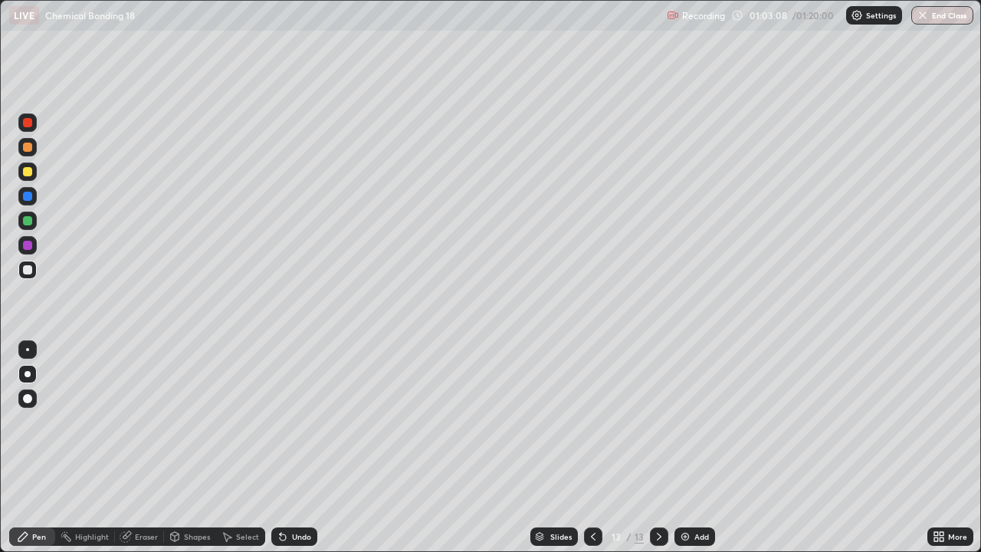
click at [25, 222] on div at bounding box center [27, 220] width 9 height 9
click at [25, 244] on div at bounding box center [27, 245] width 9 height 9
click at [28, 222] on div at bounding box center [27, 220] width 9 height 9
click at [592, 448] on icon at bounding box center [593, 537] width 12 height 12
click at [657, 448] on icon at bounding box center [659, 537] width 5 height 8
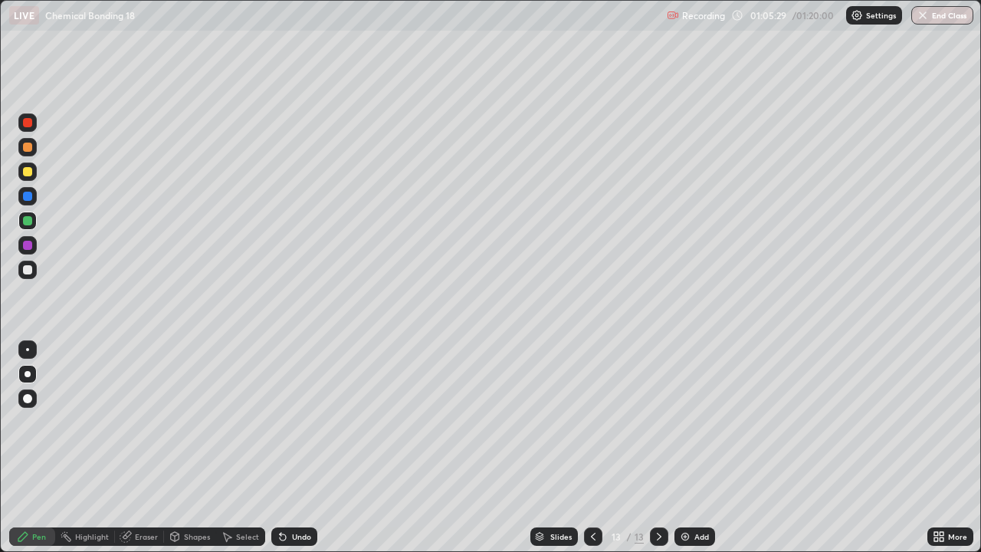
click at [658, 448] on icon at bounding box center [659, 537] width 12 height 12
click at [690, 448] on div "Add" at bounding box center [695, 536] width 41 height 18
click at [26, 145] on div at bounding box center [27, 147] width 9 height 9
click at [25, 272] on div at bounding box center [27, 269] width 9 height 9
click at [28, 172] on div at bounding box center [27, 171] width 9 height 9
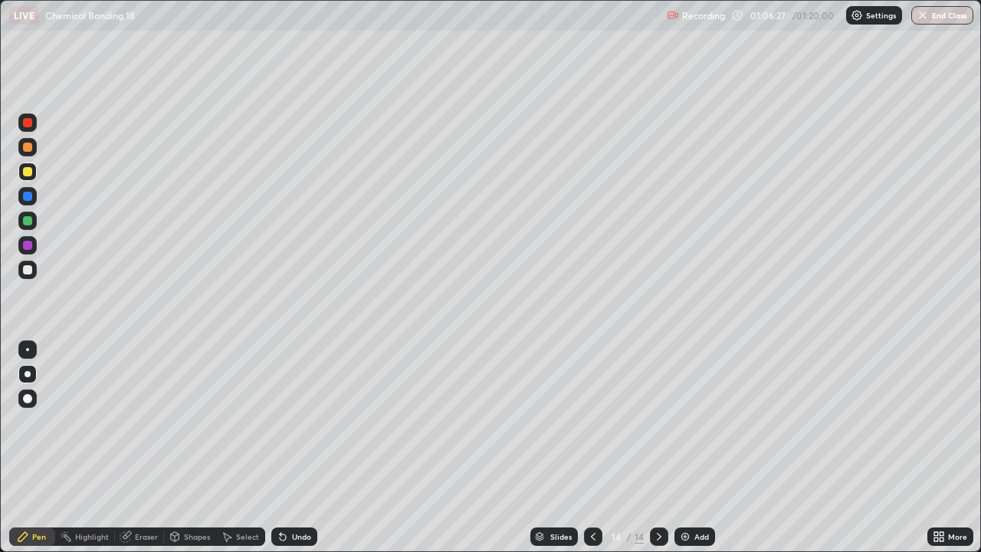
click at [27, 228] on div at bounding box center [27, 221] width 18 height 18
click at [34, 271] on div at bounding box center [27, 270] width 18 height 18
click at [28, 169] on div at bounding box center [27, 171] width 9 height 9
click at [683, 448] on img at bounding box center [685, 537] width 12 height 12
click at [23, 272] on div at bounding box center [27, 269] width 9 height 9
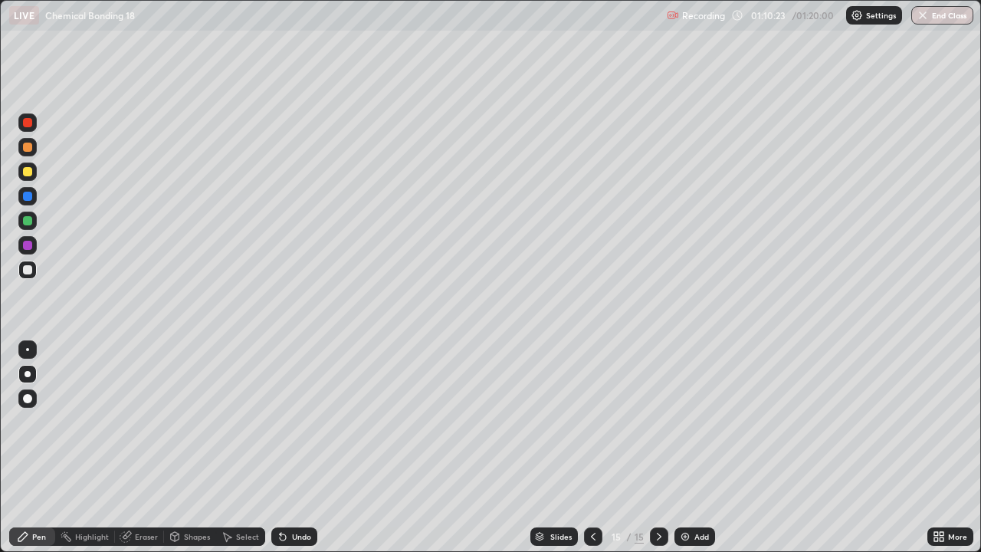
click at [25, 176] on div at bounding box center [27, 171] width 9 height 9
click at [28, 271] on div at bounding box center [27, 269] width 9 height 9
click at [688, 448] on div "Add" at bounding box center [695, 536] width 41 height 18
click at [25, 149] on div at bounding box center [27, 147] width 9 height 9
click at [30, 269] on div at bounding box center [27, 269] width 9 height 9
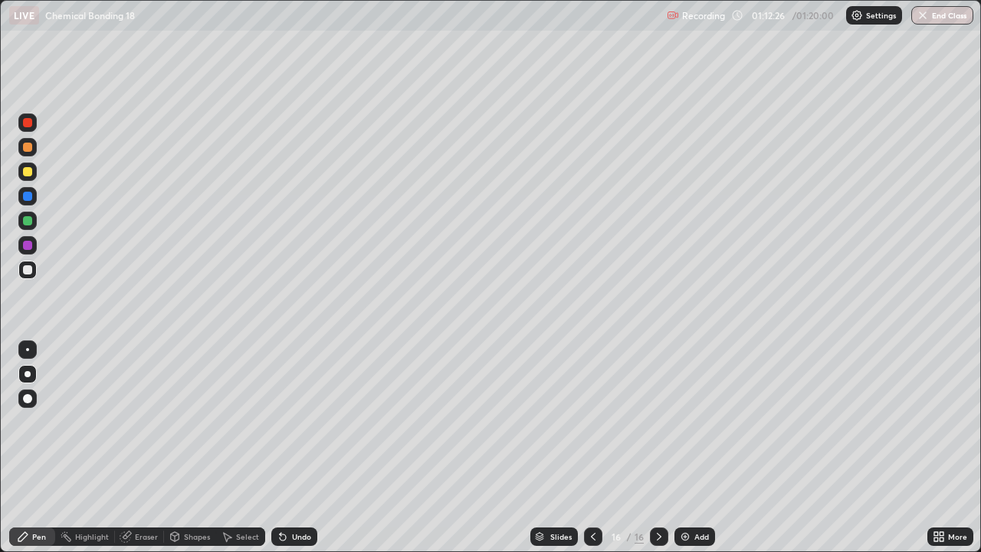
click at [28, 222] on div at bounding box center [27, 220] width 9 height 9
click at [25, 269] on div at bounding box center [27, 269] width 9 height 9
click at [35, 228] on div at bounding box center [27, 221] width 18 height 25
click at [28, 274] on div at bounding box center [27, 269] width 9 height 9
click at [292, 448] on div "Undo" at bounding box center [301, 537] width 19 height 8
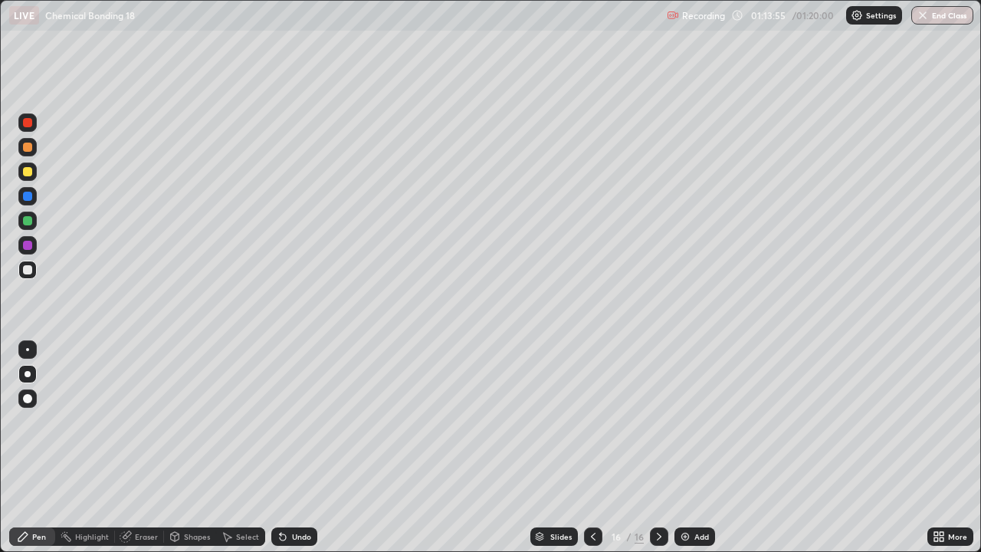
click at [26, 169] on div at bounding box center [27, 171] width 9 height 9
click at [32, 275] on div at bounding box center [27, 270] width 18 height 18
click at [145, 448] on div "Eraser" at bounding box center [146, 537] width 23 height 8
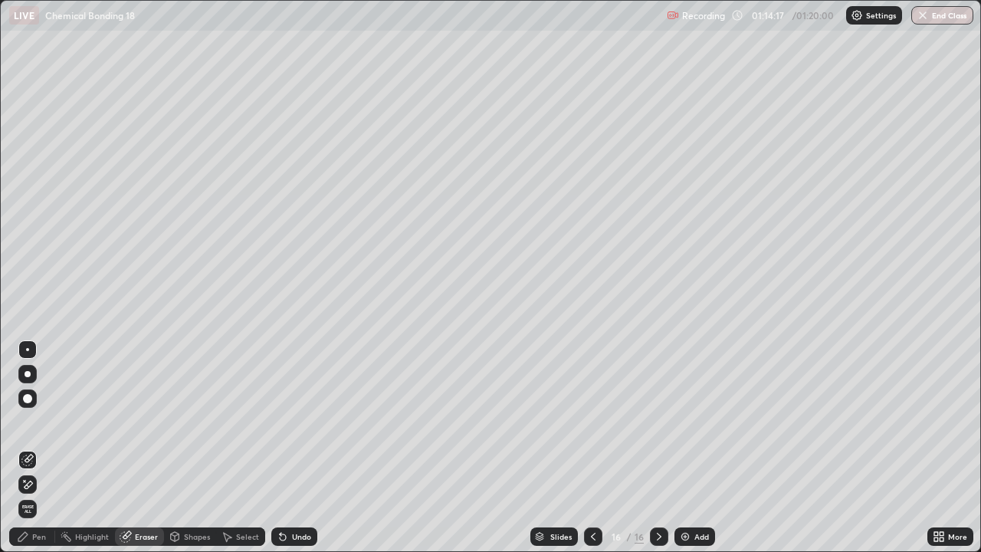
click at [39, 448] on div "Pen" at bounding box center [39, 537] width 14 height 8
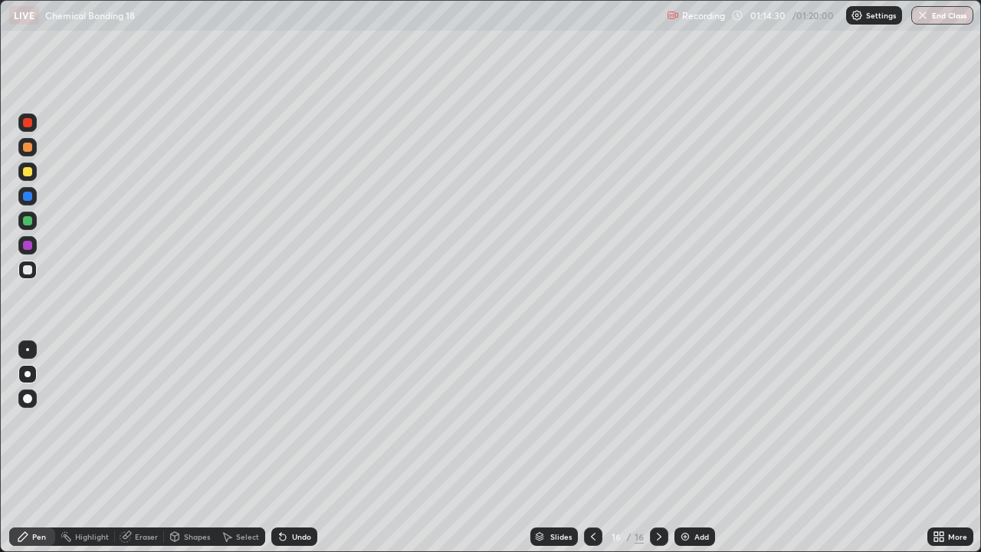
click at [30, 228] on div at bounding box center [27, 221] width 18 height 18
click at [25, 266] on div at bounding box center [27, 269] width 9 height 9
click at [28, 171] on div at bounding box center [27, 171] width 9 height 9
click at [36, 268] on div at bounding box center [27, 270] width 18 height 18
click at [24, 175] on div at bounding box center [27, 171] width 9 height 9
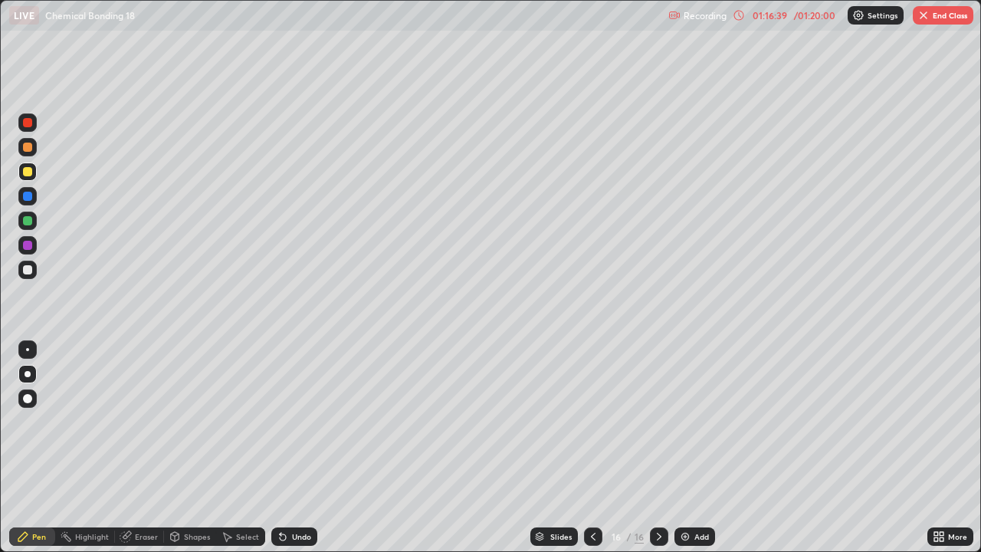
click at [28, 244] on div at bounding box center [27, 245] width 9 height 9
click at [301, 448] on div "Undo" at bounding box center [301, 537] width 19 height 8
click at [293, 448] on div "Undo" at bounding box center [294, 536] width 46 height 18
click at [294, 448] on div "Undo" at bounding box center [294, 536] width 46 height 18
click at [28, 173] on div at bounding box center [27, 171] width 9 height 9
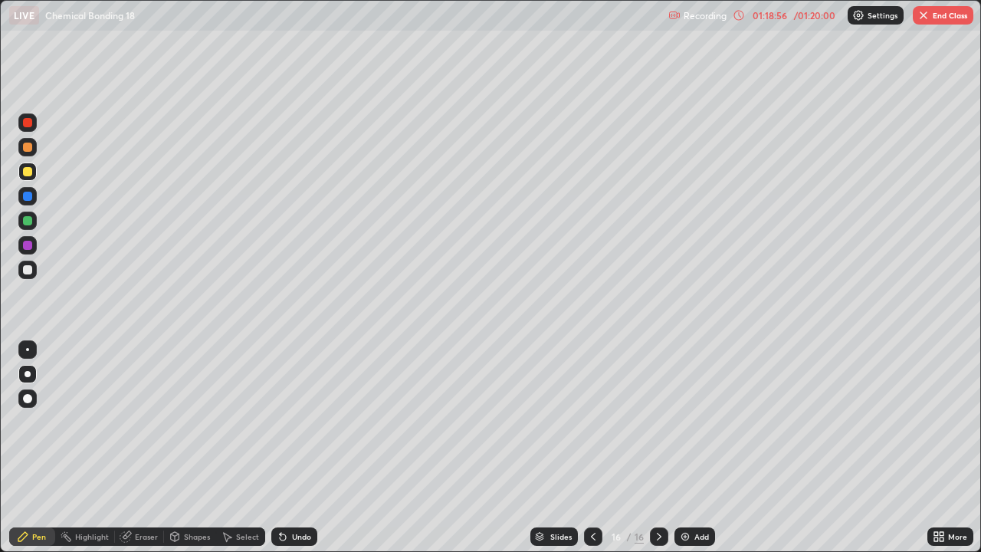
click at [794, 20] on div "01:18:56 / 01:20:00" at bounding box center [786, 15] width 106 height 12
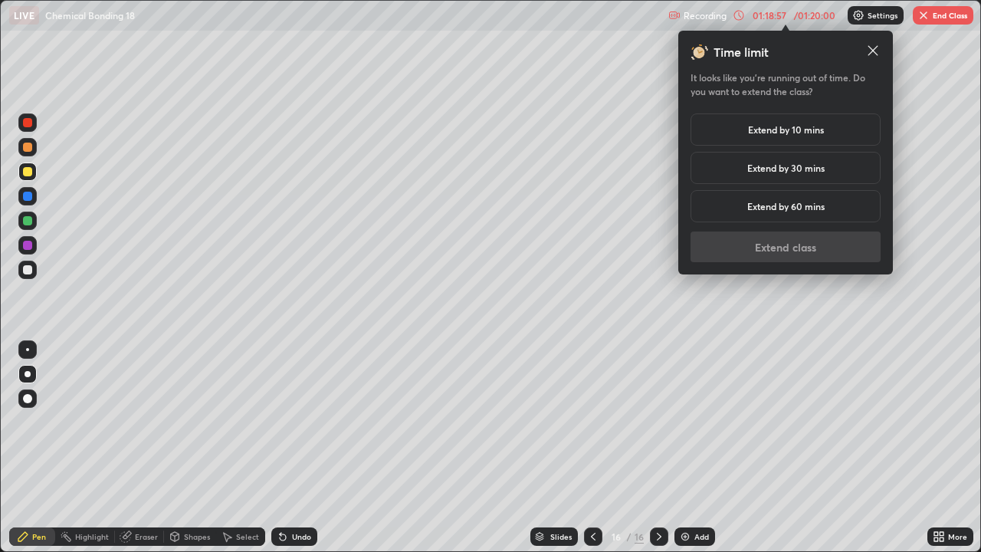
click at [810, 128] on h5 "Extend by 10 mins" at bounding box center [786, 130] width 76 height 14
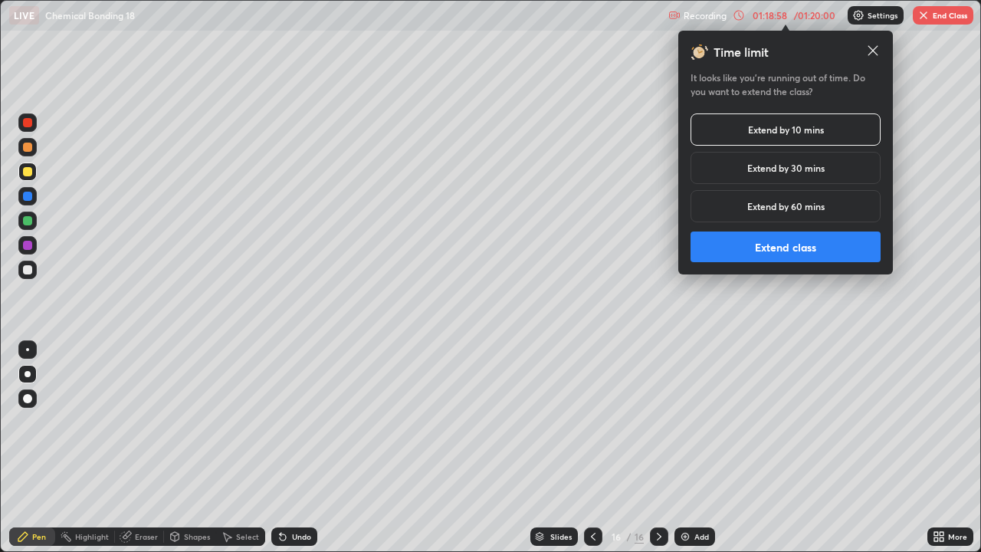
click at [776, 250] on button "Extend class" at bounding box center [786, 247] width 190 height 31
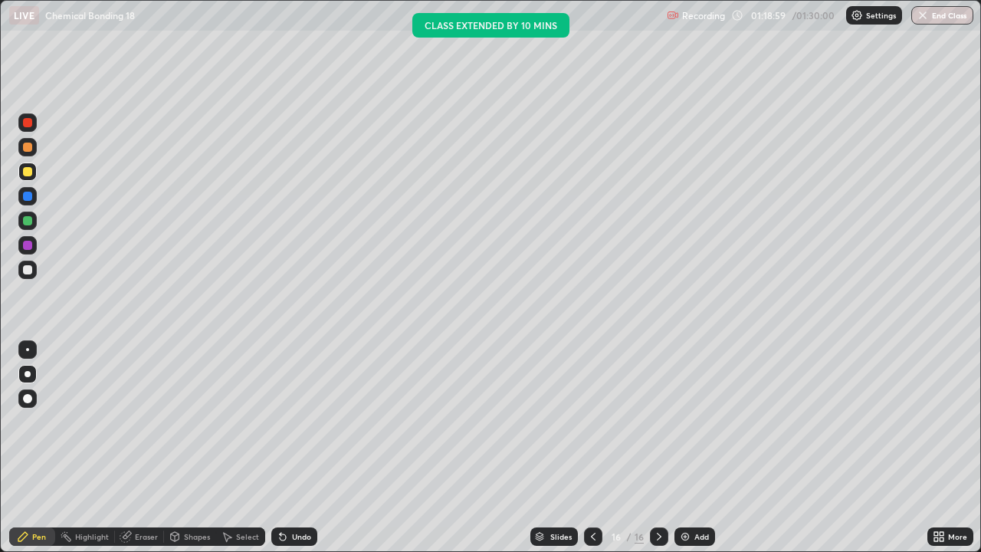
click at [690, 448] on div "Add" at bounding box center [695, 536] width 41 height 18
click at [29, 150] on div at bounding box center [27, 147] width 9 height 9
click at [25, 269] on div at bounding box center [27, 269] width 9 height 9
click at [29, 175] on div at bounding box center [27, 171] width 9 height 9
click at [35, 270] on div at bounding box center [27, 270] width 18 height 18
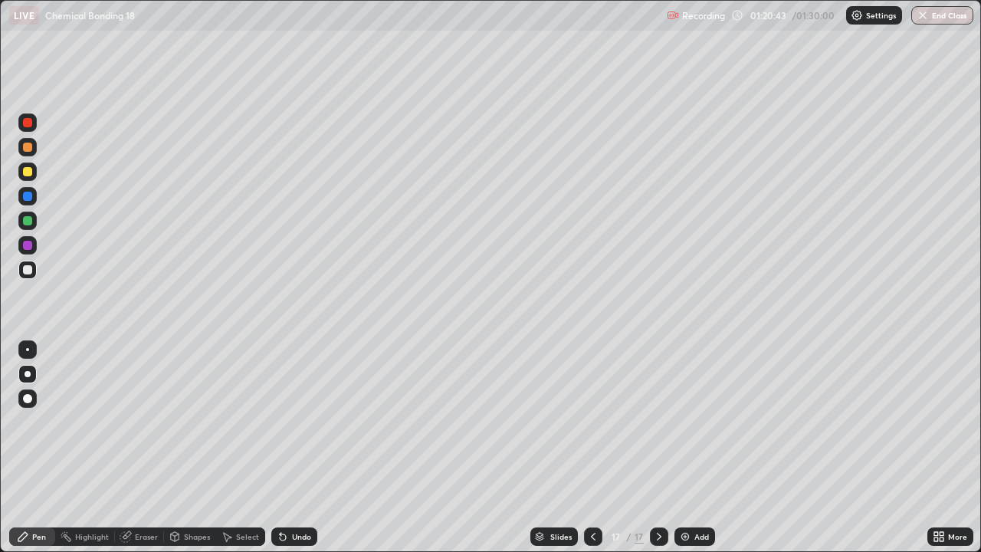
click at [25, 225] on div at bounding box center [27, 220] width 9 height 9
click at [31, 190] on div at bounding box center [27, 196] width 18 height 18
click at [593, 448] on icon at bounding box center [593, 537] width 12 height 12
click at [147, 448] on div "Eraser" at bounding box center [146, 537] width 23 height 8
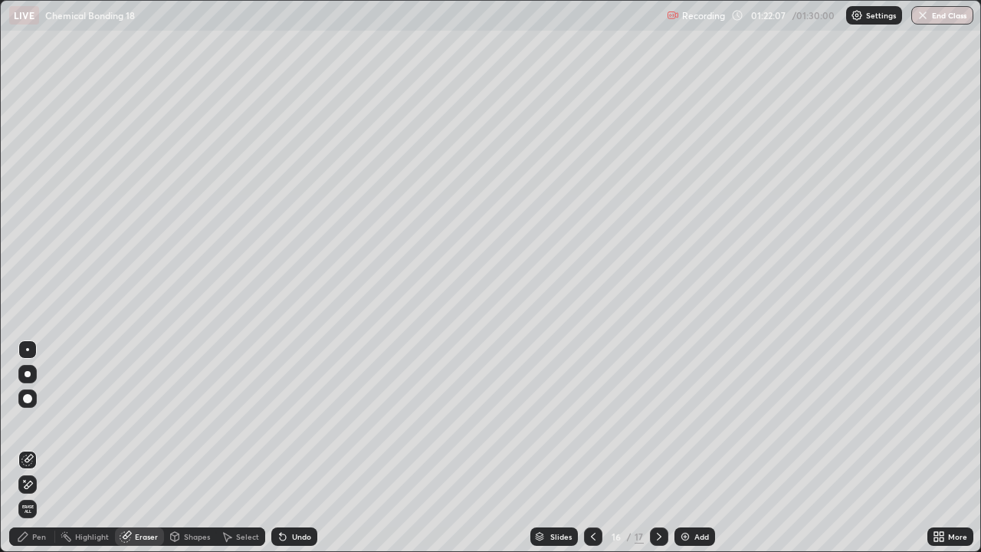
click at [38, 448] on div "Pen" at bounding box center [39, 537] width 14 height 8
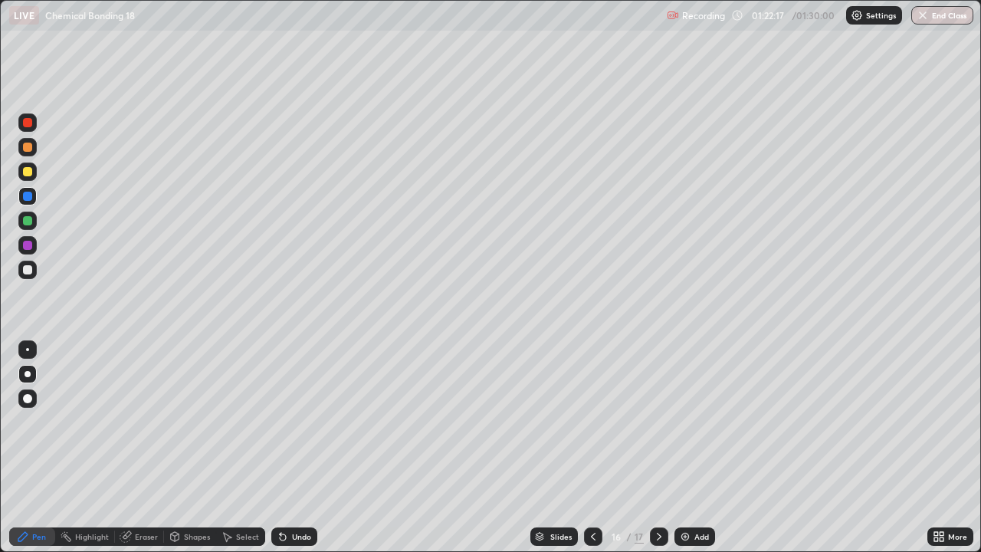
click at [592, 448] on icon at bounding box center [593, 537] width 5 height 8
click at [656, 448] on div at bounding box center [659, 536] width 18 height 18
click at [658, 448] on icon at bounding box center [659, 537] width 12 height 12
click at [650, 448] on div at bounding box center [659, 536] width 18 height 18
click at [33, 273] on div at bounding box center [27, 270] width 18 height 18
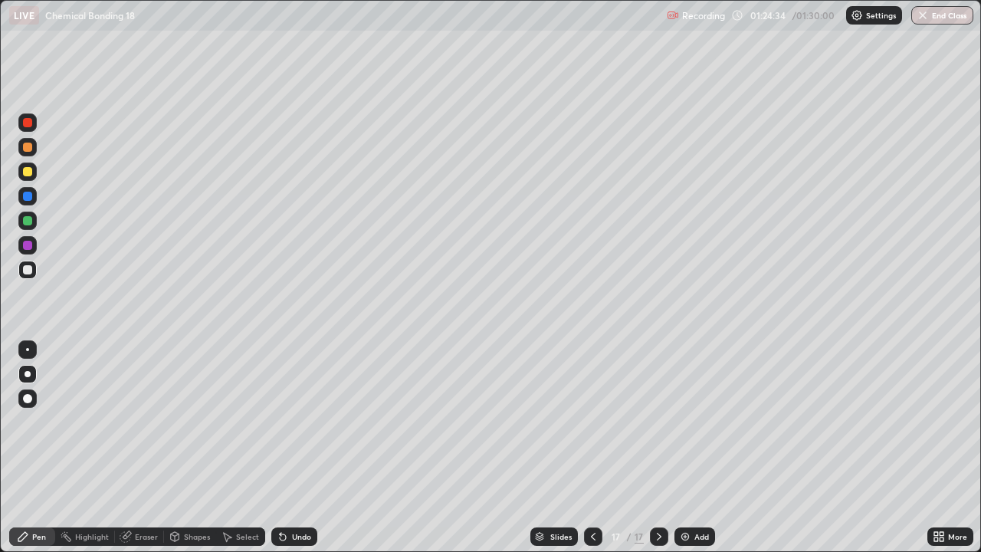
click at [938, 21] on button "End Class" at bounding box center [943, 15] width 62 height 18
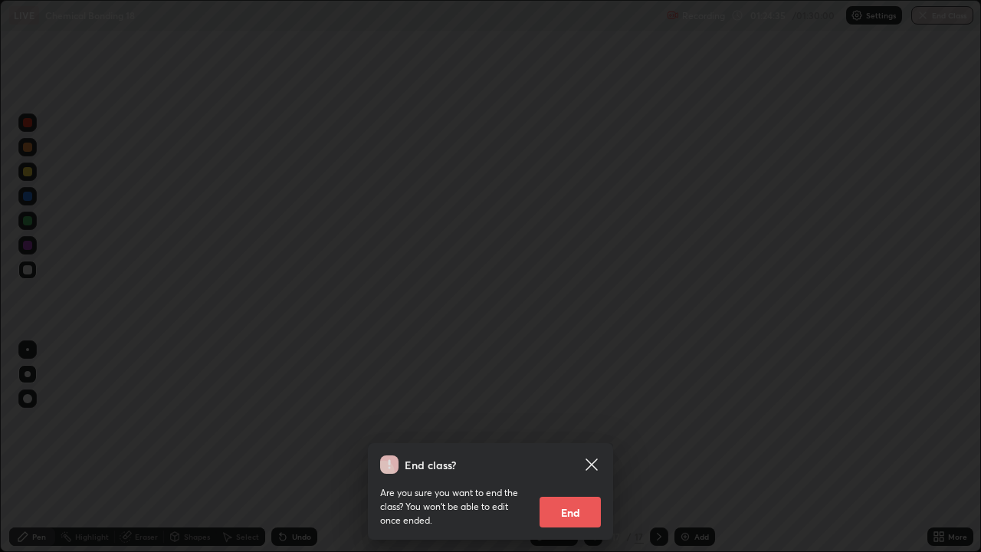
click at [570, 448] on button "End" at bounding box center [570, 512] width 61 height 31
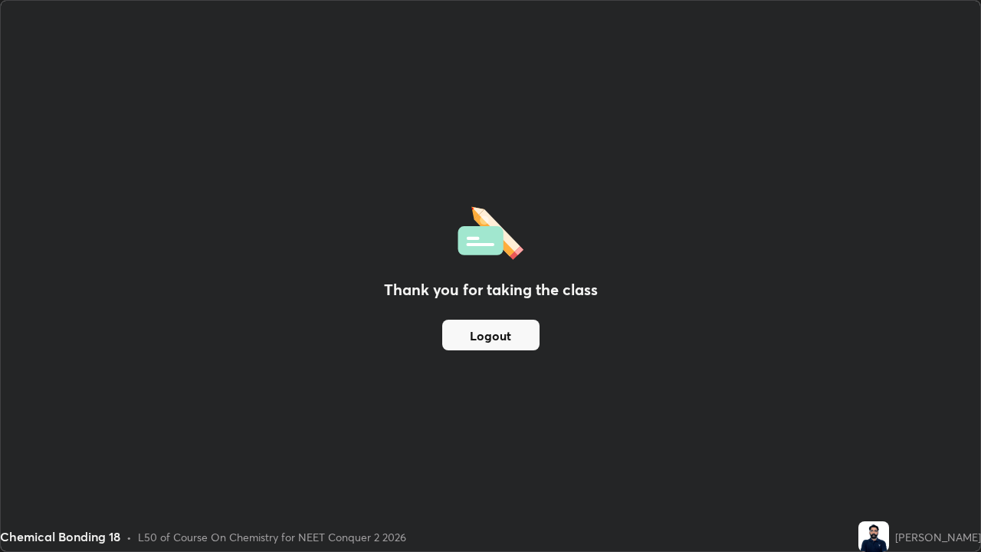
click at [477, 336] on button "Logout" at bounding box center [490, 335] width 97 height 31
click at [478, 331] on button "Logout" at bounding box center [490, 335] width 97 height 31
